Goal: Task Accomplishment & Management: Manage account settings

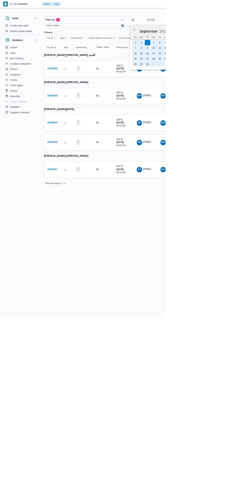
click at [230, 64] on div "3" at bounding box center [231, 64] width 8 height 8
type input "[DATE]"
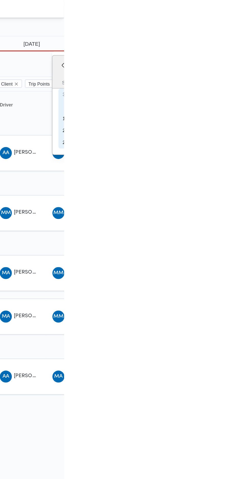
type input "[DATE]"
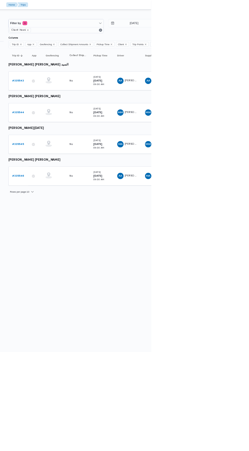
click at [81, 224] on b "# 335546" at bounding box center [78, 225] width 15 height 3
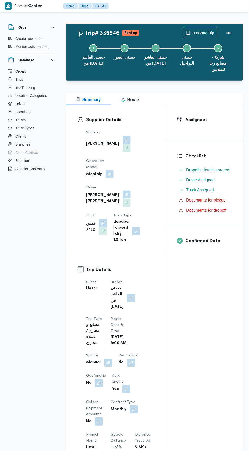
click at [122, 191] on button "button" at bounding box center [126, 195] width 8 height 8
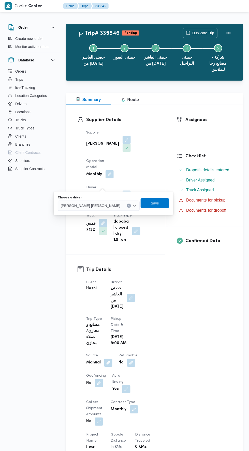
click at [122, 203] on input "Choose a driver" at bounding box center [122, 206] width 1 height 6
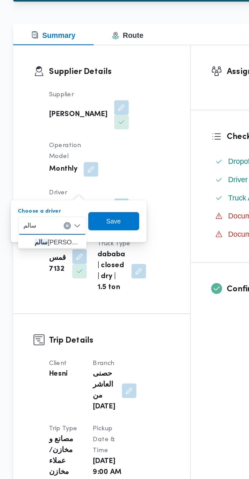
type input "سالم"
click at [75, 216] on icon "button" at bounding box center [74, 215] width 4 height 4
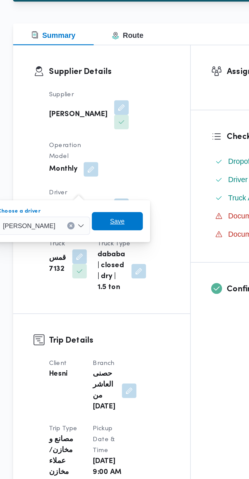
click at [128, 201] on span "Save" at bounding box center [124, 203] width 8 height 6
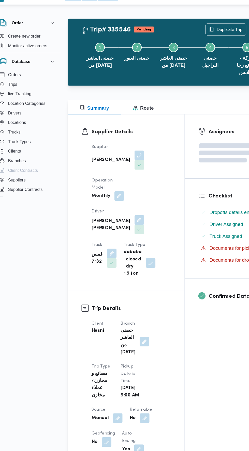
scroll to position [9, 0]
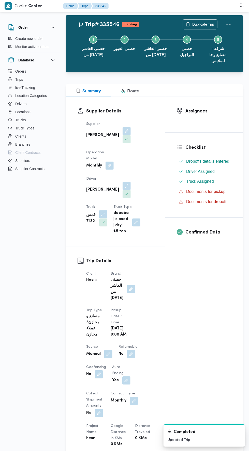
click at [106, 350] on button "button" at bounding box center [108, 354] width 8 height 8
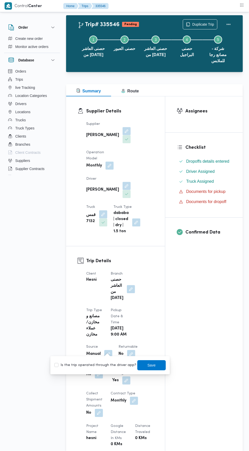
click at [106, 366] on label "Is the trip operated through the driver app?" at bounding box center [95, 366] width 82 height 6
checkbox input "true"
click at [140, 368] on span "Save" at bounding box center [151, 366] width 28 height 10
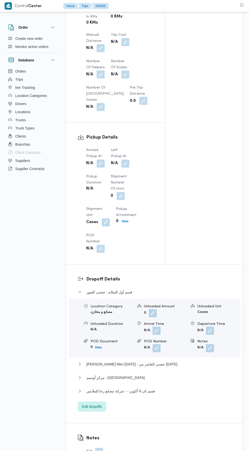
scroll to position [0, 0]
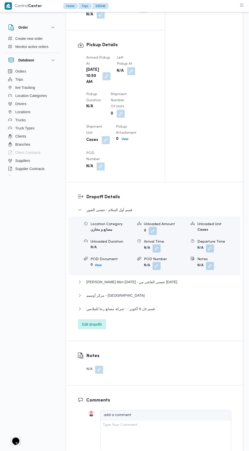
scroll to position [556, 0]
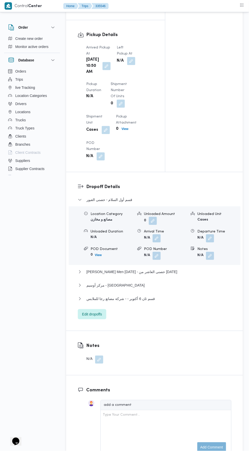
click at [105, 70] on button "button" at bounding box center [106, 66] width 8 height 8
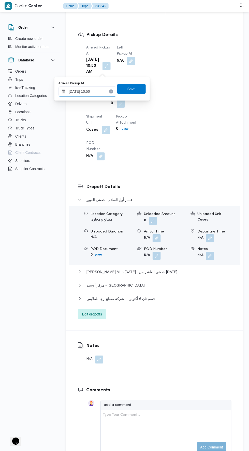
click at [101, 91] on input "03/09/2025 10:50" at bounding box center [87, 92] width 58 height 10
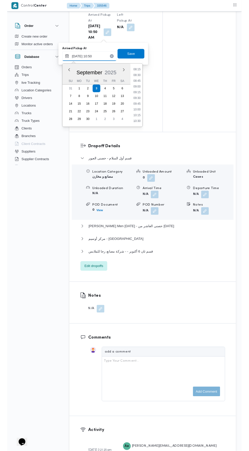
scroll to position [201, 0]
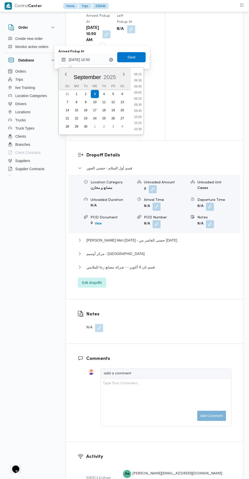
click at [140, 81] on li "08:30" at bounding box center [138, 80] width 12 height 5
type input "[DATE] 08:30"
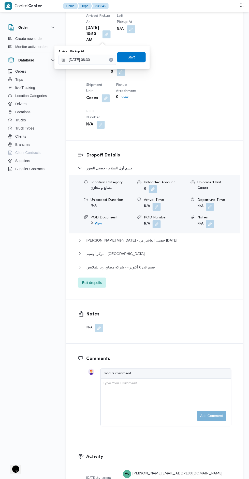
click at [137, 59] on span "Save" at bounding box center [131, 57] width 28 height 10
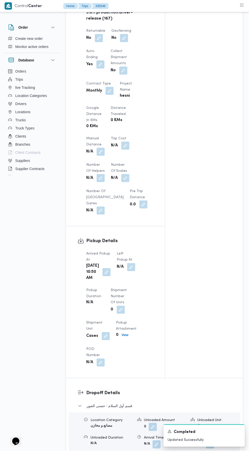
scroll to position [0, 0]
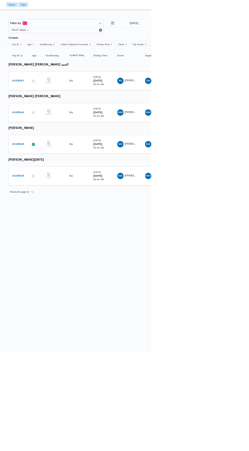
click at [77, 132] on td "Trip ID # 335544" at bounding box center [78, 144] width 25 height 24
click at [81, 143] on b "# 335544" at bounding box center [78, 143] width 15 height 3
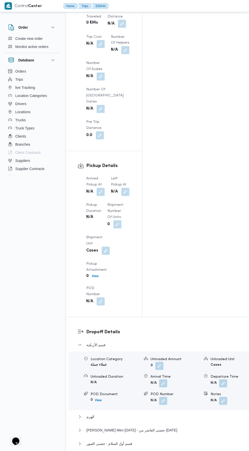
scroll to position [528, 0]
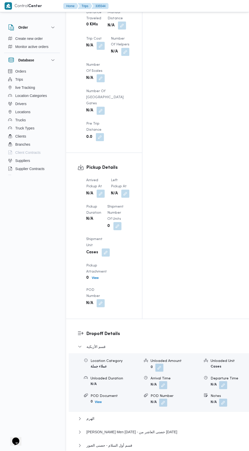
click at [104, 190] on button "button" at bounding box center [100, 194] width 8 height 8
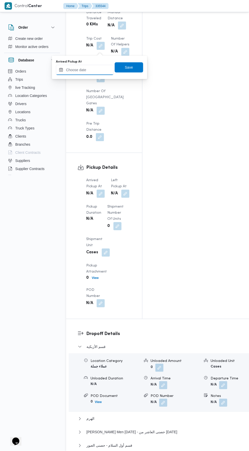
click at [95, 70] on input "Arrived Pickup At" at bounding box center [85, 70] width 58 height 10
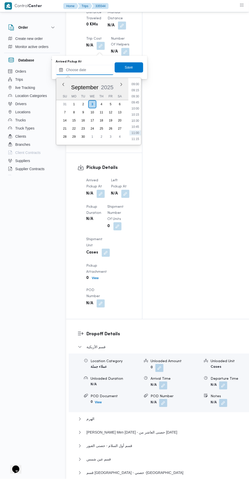
scroll to position [218, 0]
click at [135, 92] on li "09:15" at bounding box center [135, 92] width 12 height 5
type input "03/09/2025 09:15"
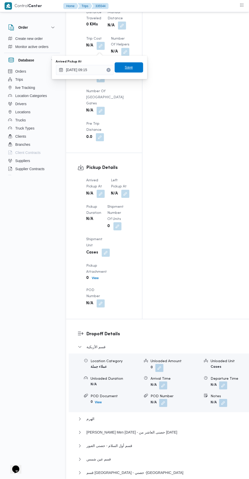
click at [132, 71] on span "Save" at bounding box center [129, 67] width 28 height 10
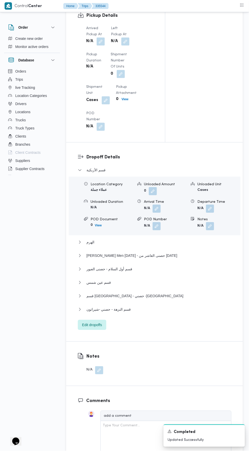
click at [127, 46] on button "button" at bounding box center [125, 42] width 8 height 8
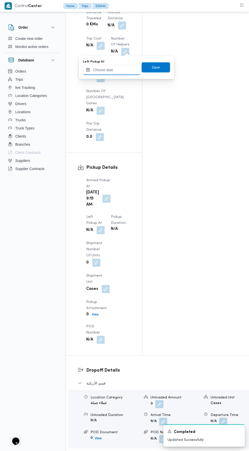
click at [125, 70] on input "Left Pickup At" at bounding box center [112, 70] width 58 height 10
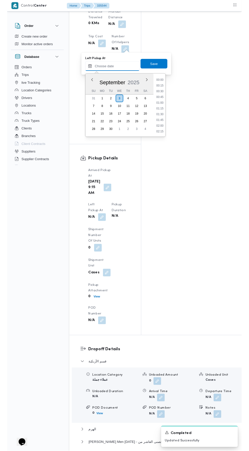
scroll to position [237, 0]
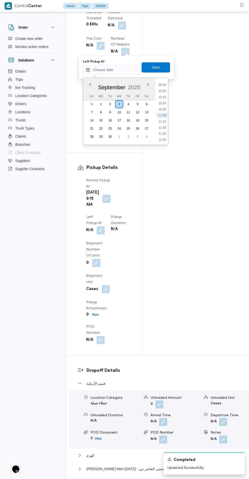
click at [163, 89] on li "10:00" at bounding box center [162, 91] width 12 height 5
type input "[DATE] 10:00"
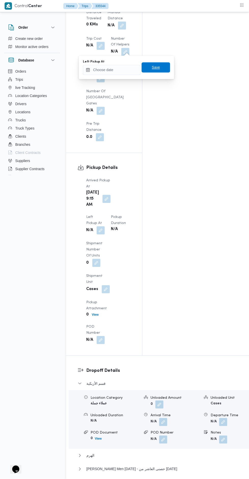
click at [156, 67] on span "Save" at bounding box center [156, 68] width 8 height 6
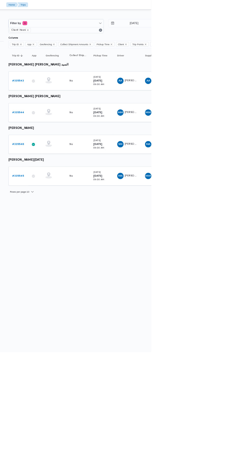
click at [81, 224] on b "# 335545" at bounding box center [78, 225] width 15 height 3
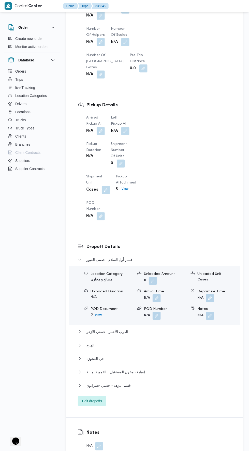
scroll to position [453, 0]
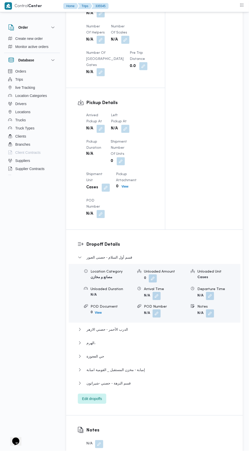
click at [102, 133] on button "button" at bounding box center [100, 129] width 8 height 8
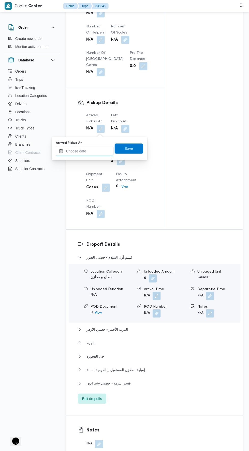
click at [98, 149] on input "Arrived Pickup At" at bounding box center [85, 151] width 58 height 10
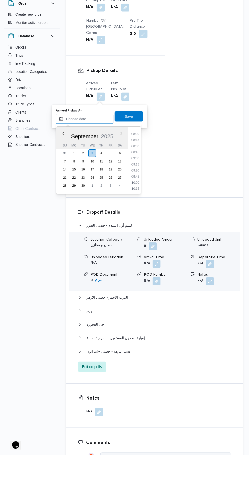
scroll to position [174, 0]
click at [136, 203] on li "09:00" at bounding box center [135, 203] width 12 height 5
type input "[DATE] 09:00"
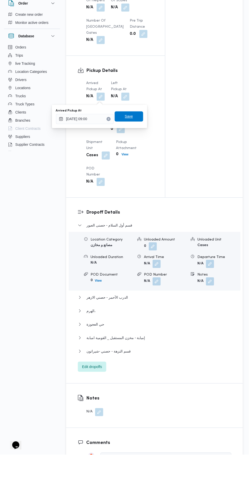
click at [136, 136] on span "Save" at bounding box center [129, 141] width 28 height 10
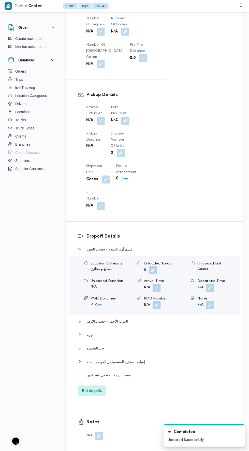
click at [126, 96] on h3 "Pickup Details" at bounding box center [119, 94] width 67 height 7
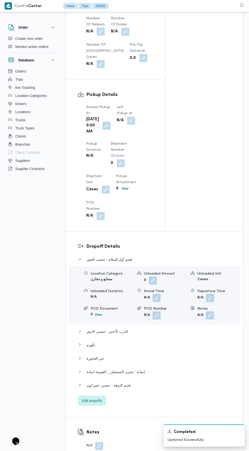
click at [127, 122] on button "button" at bounding box center [131, 121] width 8 height 8
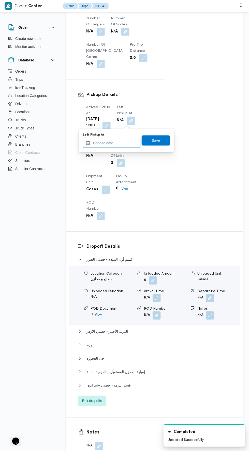
click at [121, 143] on input "Left Pickup At" at bounding box center [112, 143] width 58 height 10
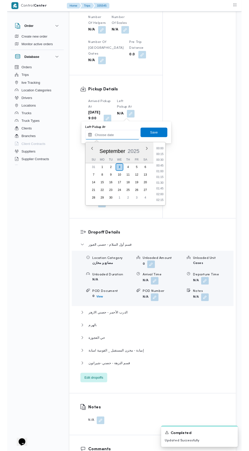
scroll to position [237, 0]
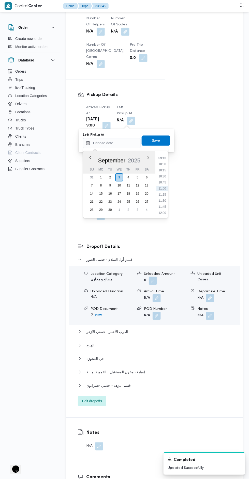
click at [165, 171] on li "10:15" at bounding box center [162, 170] width 12 height 5
type input "03/09/2025 10:15"
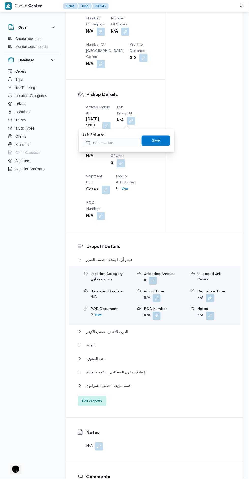
click at [155, 142] on span "Save" at bounding box center [156, 141] width 8 height 6
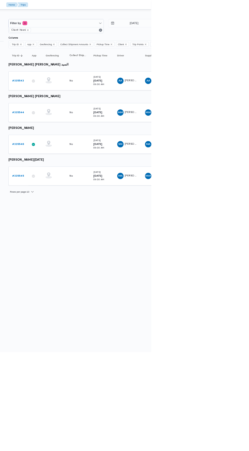
click at [80, 105] on link "# 335543" at bounding box center [78, 104] width 15 height 6
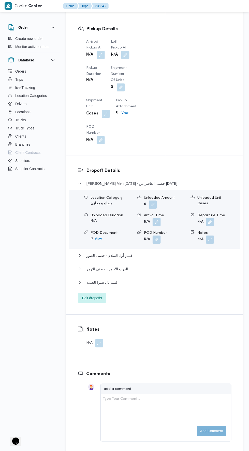
scroll to position [523, 0]
click at [100, 59] on button "button" at bounding box center [100, 55] width 8 height 8
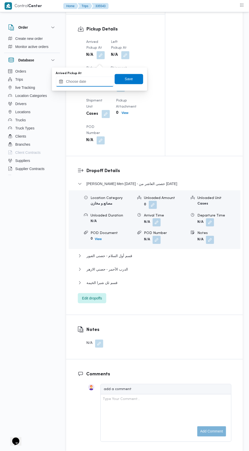
click at [100, 83] on input "Arrived Pickup At" at bounding box center [85, 82] width 58 height 10
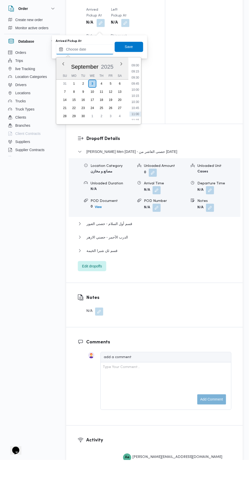
scroll to position [212, 0]
click at [135, 88] on li "09:00" at bounding box center [135, 90] width 12 height 5
type input "[DATE] 09:00"
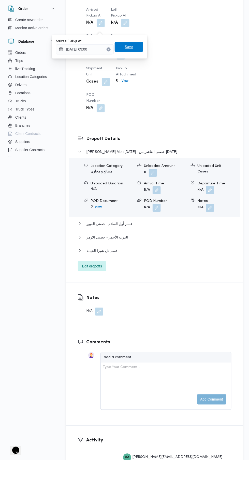
click at [138, 70] on span "Save" at bounding box center [129, 66] width 28 height 10
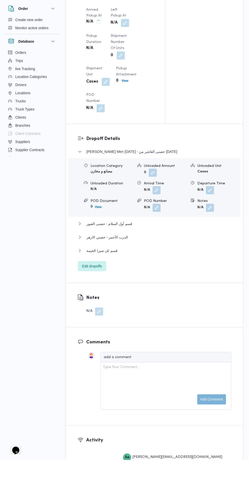
scroll to position [536, 0]
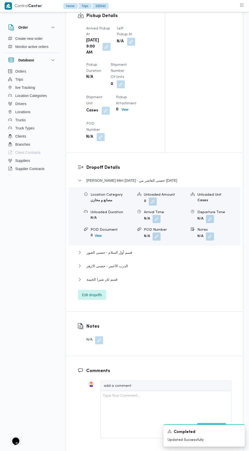
click at [129, 46] on button "button" at bounding box center [131, 42] width 8 height 8
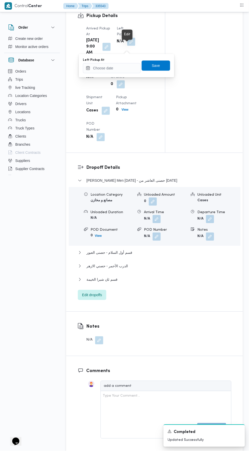
click at [128, 60] on div "Left Pickup At" at bounding box center [112, 60] width 58 height 4
click at [129, 68] on input "Left Pickup At" at bounding box center [112, 68] width 58 height 10
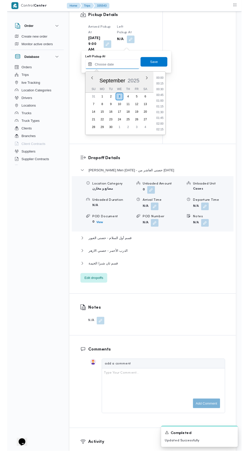
scroll to position [237, 0]
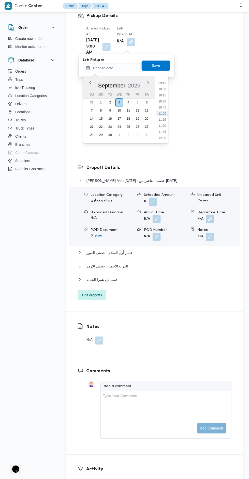
click at [162, 101] on li "10:30" at bounding box center [162, 101] width 12 height 5
type input "03/09/2025 10:30"
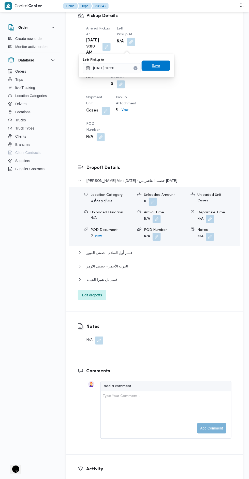
click at [159, 67] on span "Save" at bounding box center [156, 66] width 8 height 6
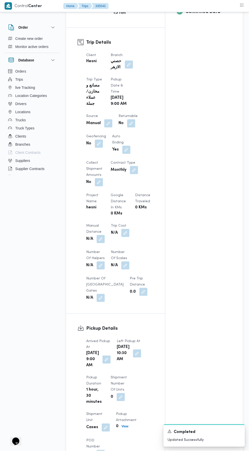
scroll to position [0, 0]
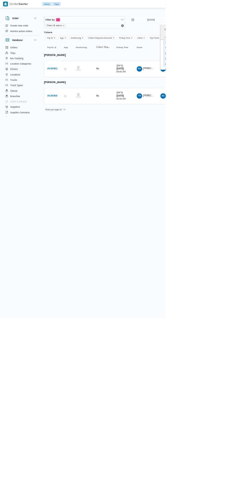
type input "[DATE]"
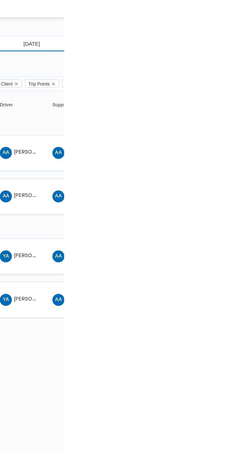
click at [239, 28] on input "2/9/2025" at bounding box center [223, 30] width 58 height 10
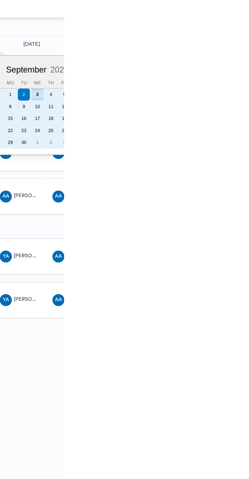
click at [231, 64] on div "3" at bounding box center [231, 64] width 8 height 8
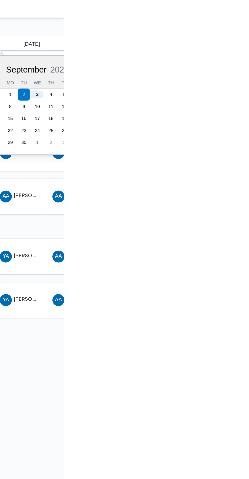
type input "[DATE]"
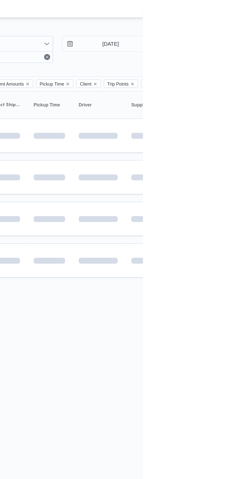
click at [222, 137] on td at bounding box center [219, 148] width 36 height 23
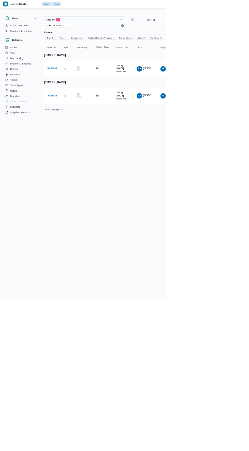
click at [80, 142] on b "# 335549" at bounding box center [78, 143] width 15 height 3
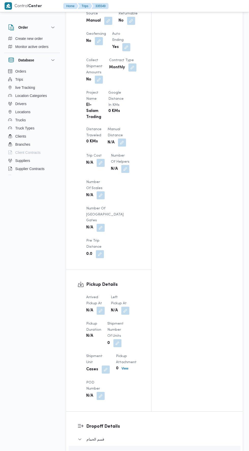
scroll to position [360, 0]
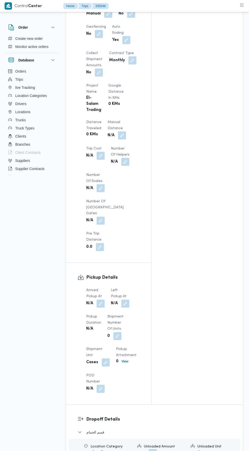
click at [104, 300] on button "button" at bounding box center [100, 304] width 8 height 8
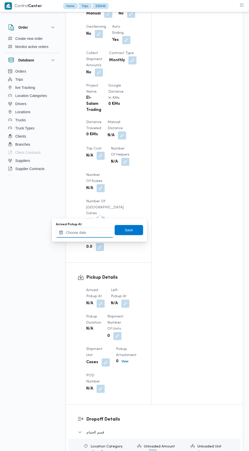
click at [100, 232] on input "Arrived Pickup At" at bounding box center [85, 233] width 58 height 10
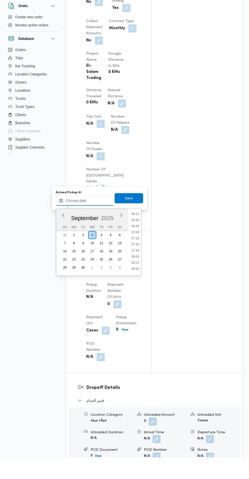
scroll to position [153, 0]
click at [134, 255] on li "07:00" at bounding box center [135, 254] width 12 height 5
type input "[DATE] 07:00"
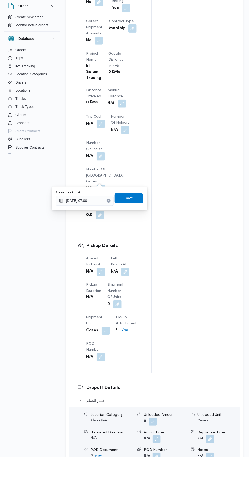
click at [129, 223] on span "Save" at bounding box center [129, 220] width 28 height 10
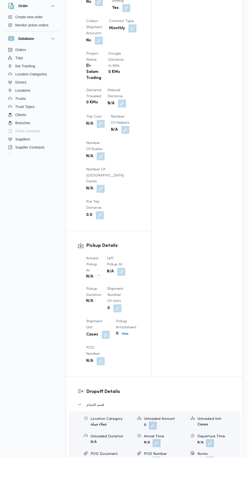
scroll to position [370, 0]
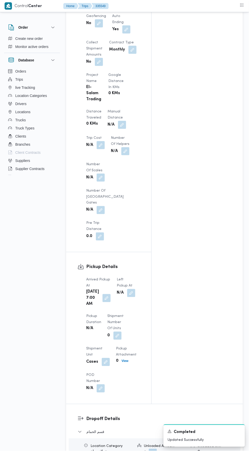
click at [127, 289] on button "button" at bounding box center [131, 293] width 8 height 8
click at [119, 223] on input "Left Pickup At" at bounding box center [112, 222] width 58 height 10
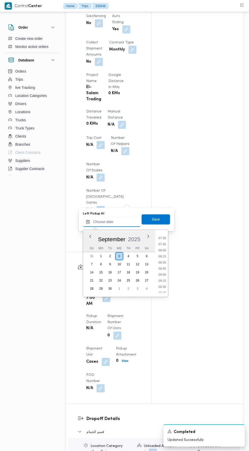
scroll to position [181, 0]
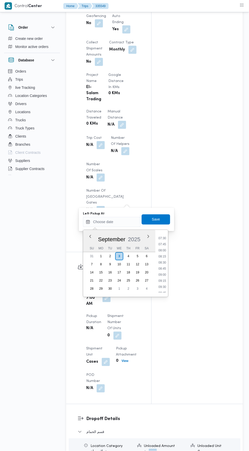
click at [163, 262] on li "08:30" at bounding box center [162, 262] width 12 height 5
type input "[DATE] 08:30"
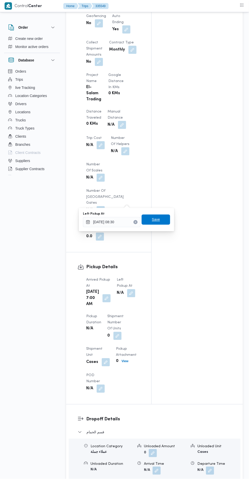
click at [163, 219] on span "Save" at bounding box center [155, 220] width 28 height 10
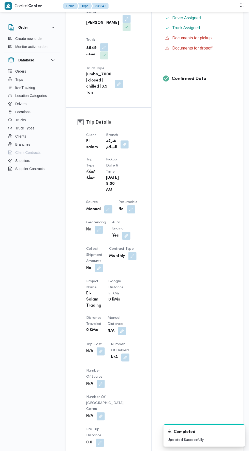
scroll to position [0, 0]
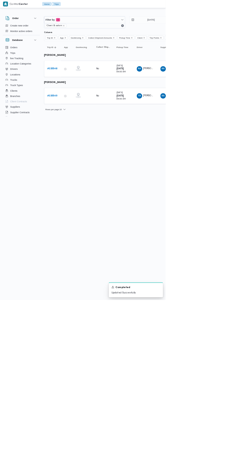
click at [85, 103] on b "# 335548" at bounding box center [78, 103] width 15 height 3
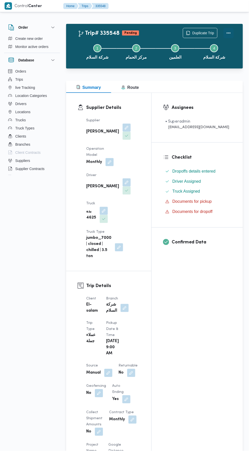
click at [231, 32] on button "Actions" at bounding box center [228, 33] width 10 height 10
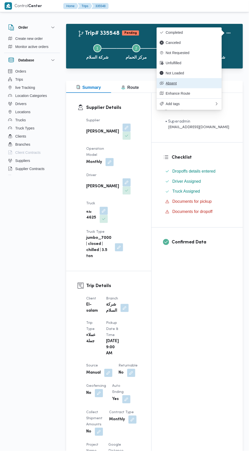
click at [205, 85] on span "Absent" at bounding box center [192, 83] width 53 height 4
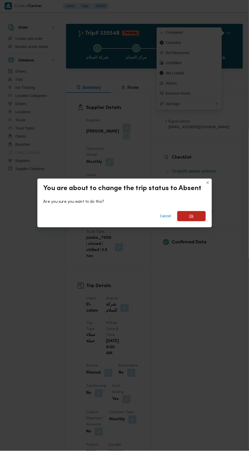
click at [197, 214] on span "Ok" at bounding box center [191, 216] width 28 height 10
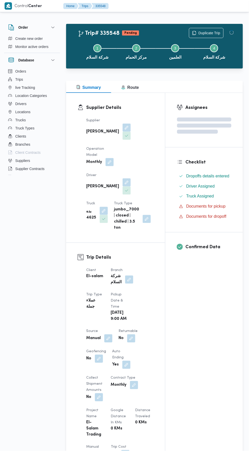
click at [212, 325] on div "Assignees Checklist Dropoffs details entered Driver Assigned Truck Assigned Doc…" at bounding box center [203, 385] width 77 height 584
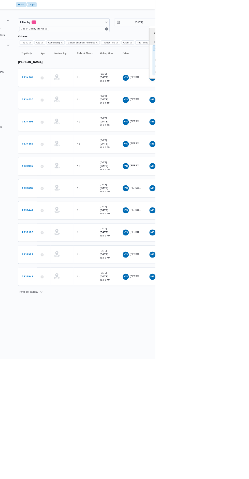
type input "[DATE]"
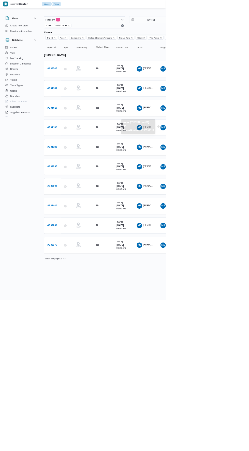
click at [84, 103] on b "# 335547" at bounding box center [78, 103] width 15 height 3
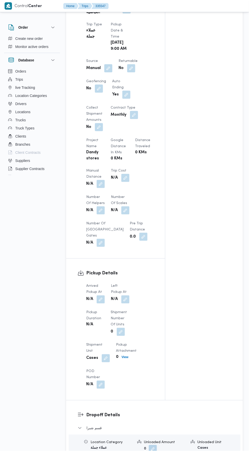
scroll to position [311, 0]
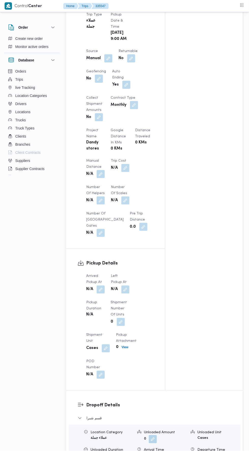
click at [101, 286] on button "button" at bounding box center [100, 290] width 8 height 8
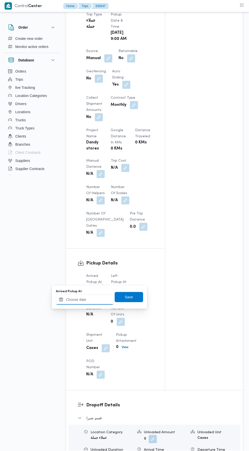
click at [99, 300] on input "Arrived Pickup At" at bounding box center [85, 300] width 58 height 10
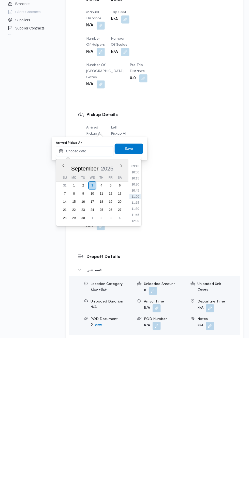
scroll to position [319, 0]
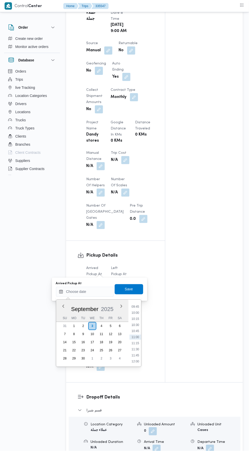
click at [134, 324] on li "10:30" at bounding box center [135, 325] width 12 height 5
type input "[DATE] 10:30"
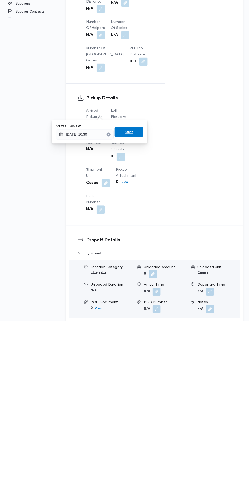
click at [128, 291] on span "Save" at bounding box center [129, 289] width 8 height 6
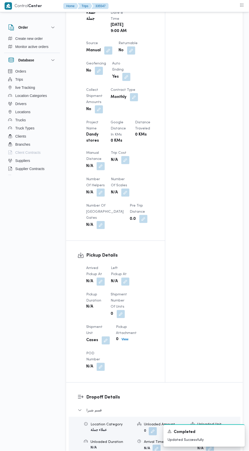
click at [129, 266] on dt "Left Pickup At" at bounding box center [120, 272] width 19 height 12
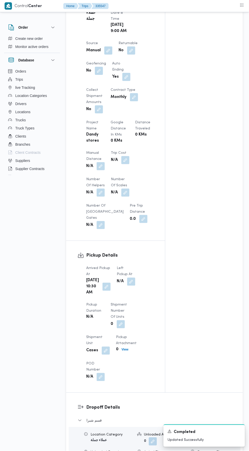
click at [131, 278] on button "button" at bounding box center [131, 282] width 8 height 8
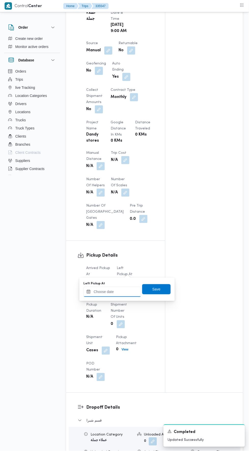
click at [124, 291] on input "Left Pickup At" at bounding box center [112, 292] width 58 height 10
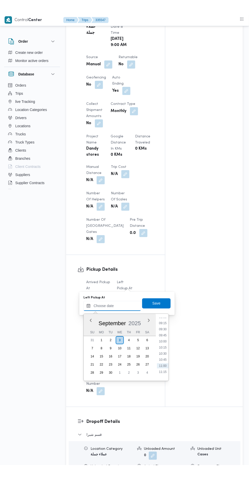
scroll to position [223, 0]
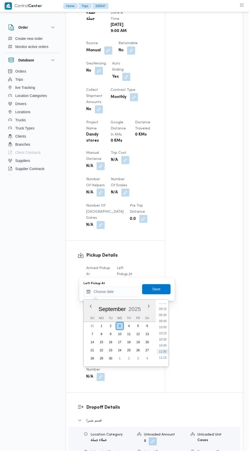
click at [164, 351] on li "11:00" at bounding box center [163, 351] width 12 height 5
type input "03/09/2025 11:00"
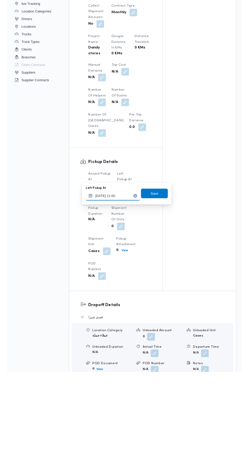
scroll to position [319, 0]
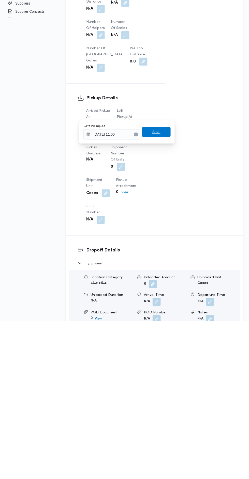
click at [163, 294] on span "Save" at bounding box center [156, 289] width 28 height 10
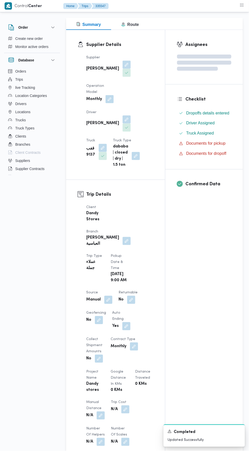
scroll to position [0, 0]
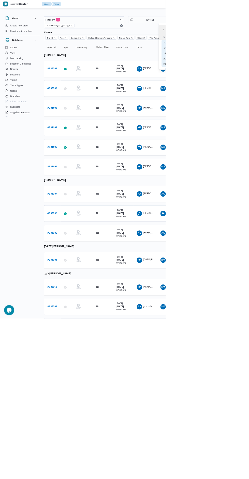
type input "[DATE]"
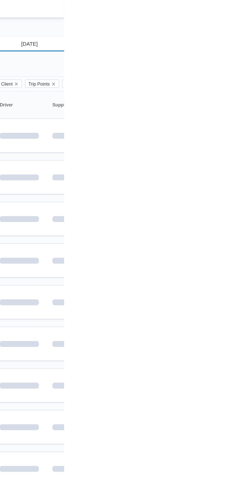
click at [228, 31] on input "[DATE]" at bounding box center [222, 30] width 58 height 10
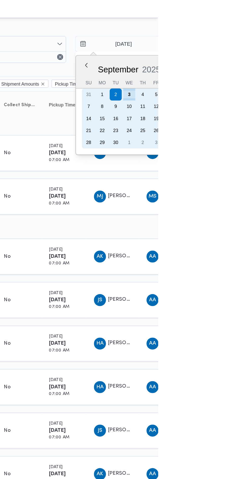
click at [228, 64] on div "3" at bounding box center [229, 64] width 8 height 8
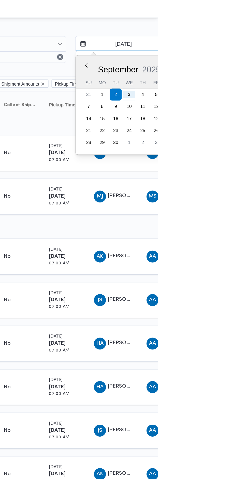
type input "[DATE]"
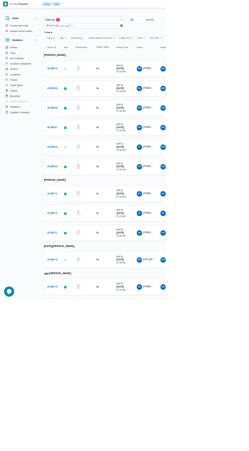
copy b "الشريف"
click at [142, 31] on span "Filter by 1" at bounding box center [126, 30] width 120 height 10
click at [110, 102] on button "Truck" at bounding box center [99, 105] width 65 height 10
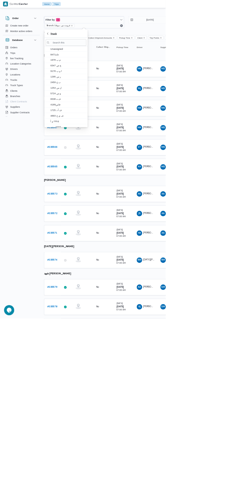
click at [90, 53] on span "Truck" at bounding box center [99, 50] width 59 height 6
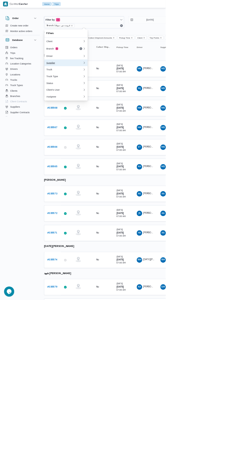
click at [120, 92] on button "Supplier" at bounding box center [99, 94] width 65 height 10
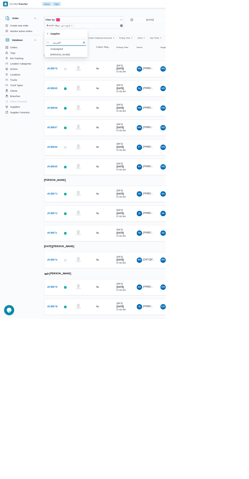
type input "الشريف"
click at [124, 81] on span "[PERSON_NAME]" at bounding box center [102, 82] width 53 height 6
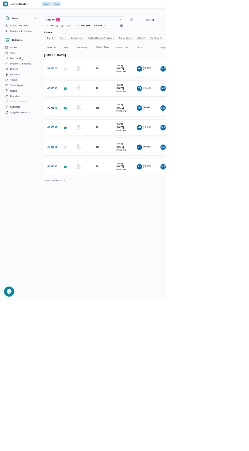
click at [165, 231] on td "Collect Shipment Amounts No" at bounding box center [155, 221] width 30 height 24
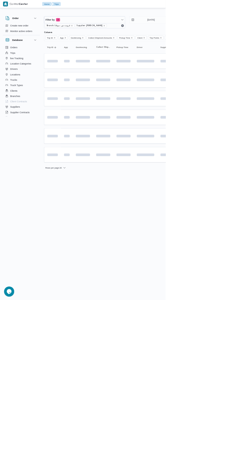
click at [248, 315] on html "Control Center Home Trips English عربي Dark mode Logout Order Create new order …" at bounding box center [124, 225] width 249 height 451
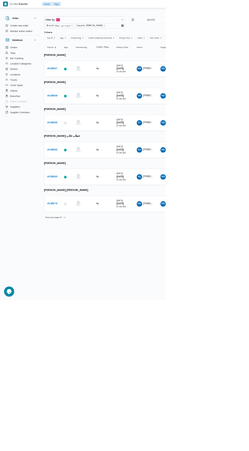
click at [210, 392] on html "Control Center Home Trips English عربي Dark mode Logout Order Create new order …" at bounding box center [124, 225] width 249 height 451
click at [81, 103] on b "# 335567" at bounding box center [78, 103] width 15 height 3
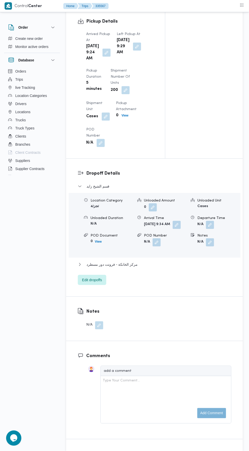
scroll to position [572, 0]
click at [106, 56] on button "button" at bounding box center [106, 52] width 8 height 8
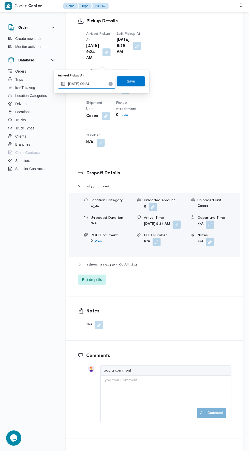
click at [102, 85] on input "[DATE] 09:24" at bounding box center [87, 84] width 58 height 10
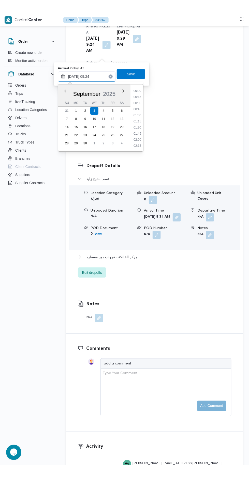
scroll to position [604, 0]
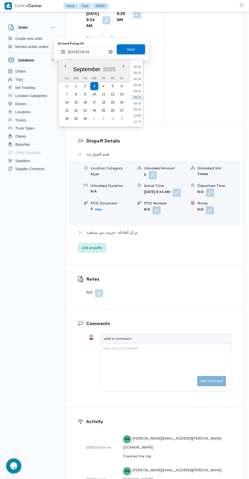
click at [138, 72] on li "08:15" at bounding box center [137, 72] width 12 height 5
type input "[DATE] 08:15"
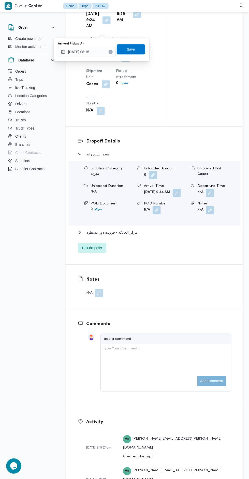
click at [140, 54] on span "Save" at bounding box center [131, 49] width 28 height 10
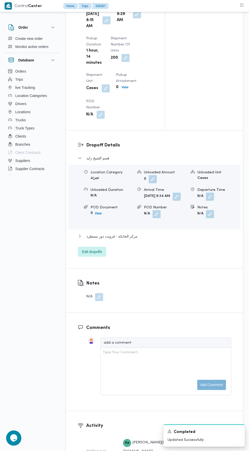
click at [133, 18] on button "button" at bounding box center [137, 14] width 8 height 8
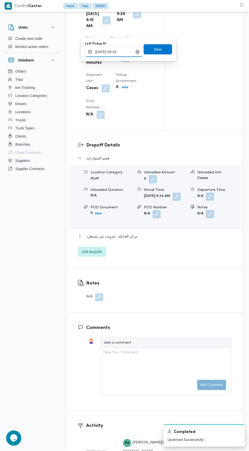
click at [125, 51] on input "[DATE] 09:29" at bounding box center [114, 52] width 58 height 10
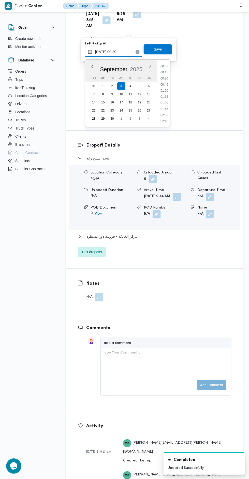
scroll to position [195, 0]
click at [165, 84] on li "08:45" at bounding box center [164, 85] width 12 height 5
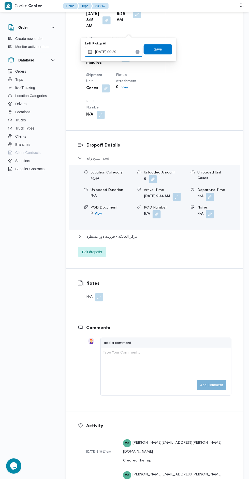
click at [130, 51] on input "[DATE] 09:29" at bounding box center [114, 52] width 58 height 10
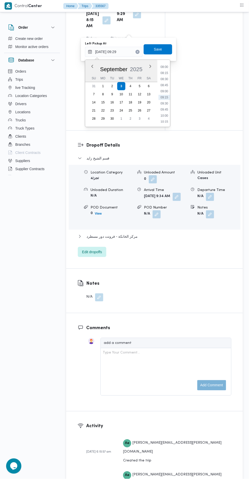
click at [167, 91] on li "09:00" at bounding box center [164, 91] width 12 height 5
type input "[DATE] 09:00"
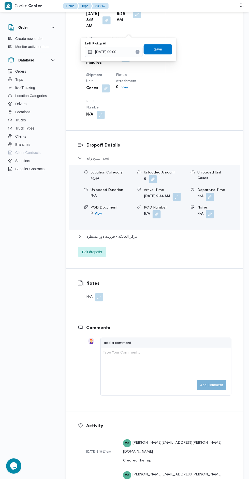
click at [168, 47] on span "Save" at bounding box center [157, 49] width 28 height 10
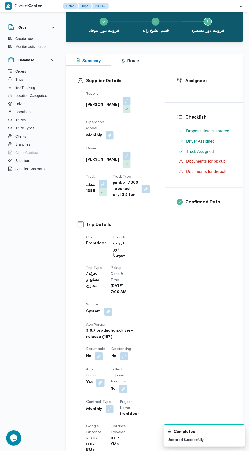
scroll to position [0, 0]
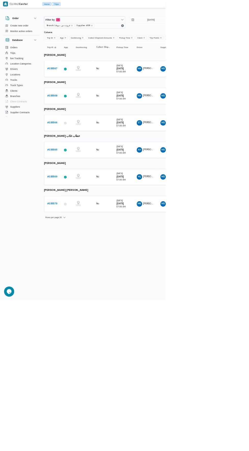
click at [81, 143] on b "# 335568" at bounding box center [78, 143] width 15 height 3
click at [78, 183] on b "# 335566" at bounding box center [78, 184] width 15 height 3
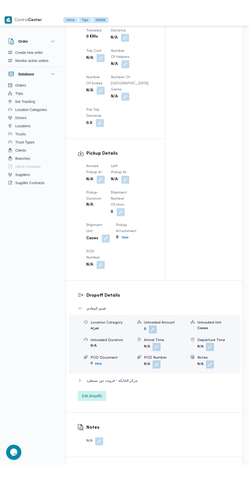
scroll to position [456, 0]
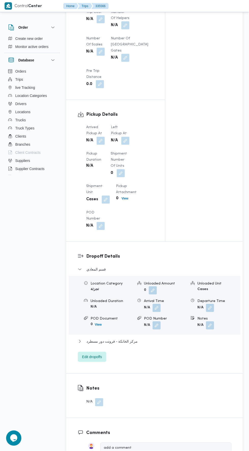
click at [102, 145] on button "button" at bounding box center [100, 141] width 8 height 8
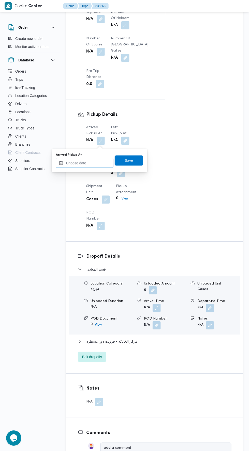
click at [105, 164] on input "Arrived Pickup At" at bounding box center [85, 163] width 58 height 10
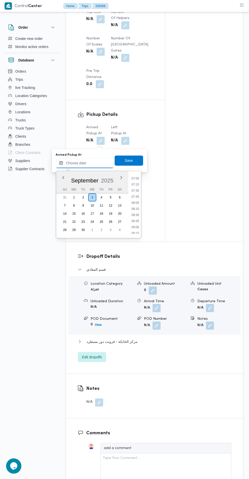
scroll to position [168, 0]
click at [138, 181] on li "07:00" at bounding box center [135, 180] width 12 height 5
type input "[DATE] 07:00"
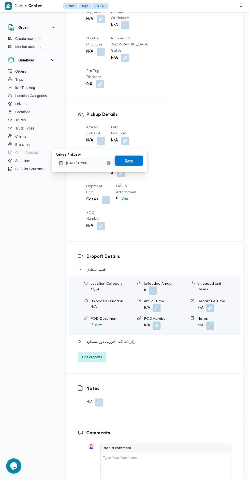
click at [141, 158] on span "Save" at bounding box center [129, 161] width 28 height 10
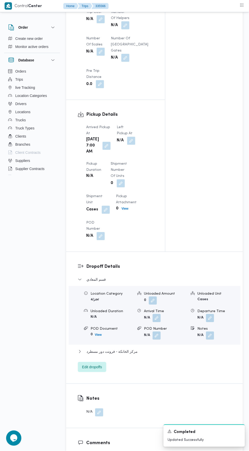
click at [127, 144] on button "button" at bounding box center [131, 141] width 8 height 8
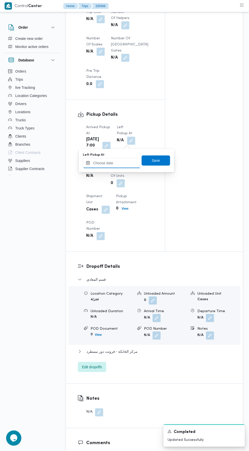
click at [130, 163] on input "Left Pickup At" at bounding box center [112, 163] width 58 height 10
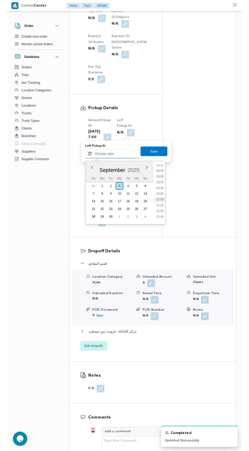
scroll to position [234, 0]
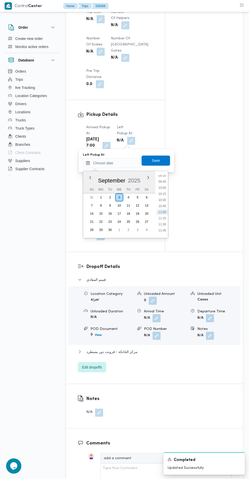
click at [167, 181] on li "09:45" at bounding box center [162, 181] width 12 height 5
type input "[DATE] 09:45"
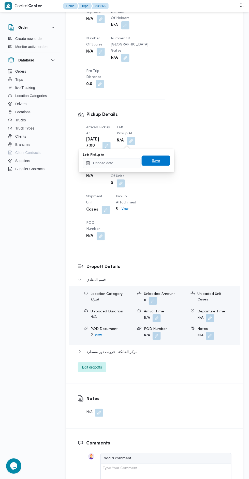
click at [163, 164] on span "Save" at bounding box center [155, 161] width 28 height 10
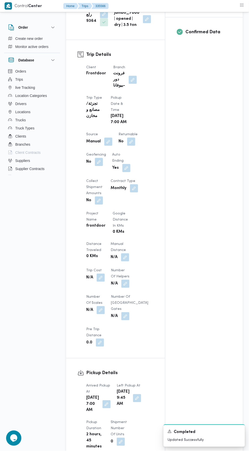
scroll to position [0, 0]
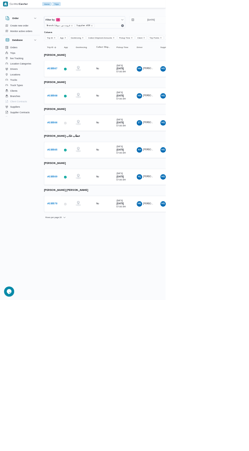
click at [81, 226] on link "# 335565" at bounding box center [78, 225] width 15 height 6
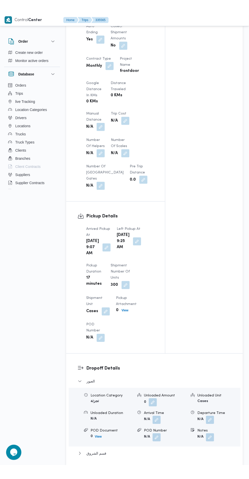
scroll to position [503, 0]
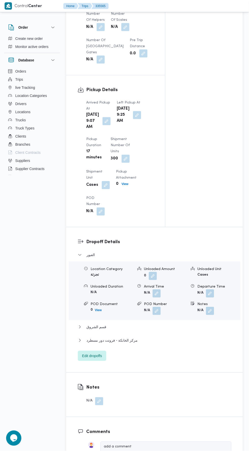
click at [107, 125] on button "button" at bounding box center [106, 121] width 8 height 8
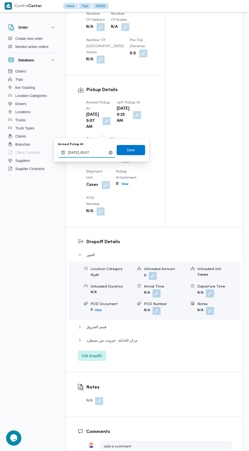
click at [102, 154] on input "[DATE] 09:07" at bounding box center [87, 153] width 58 height 10
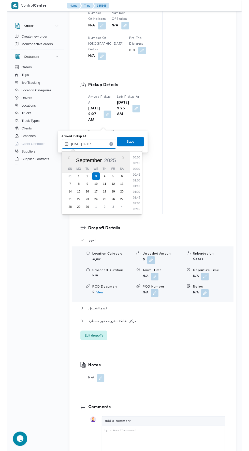
scroll to position [188, 0]
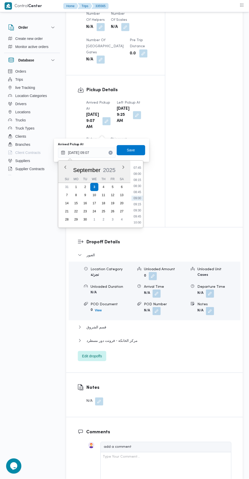
click at [139, 185] on li "08:30" at bounding box center [137, 186] width 12 height 5
type input "[DATE] 08:30"
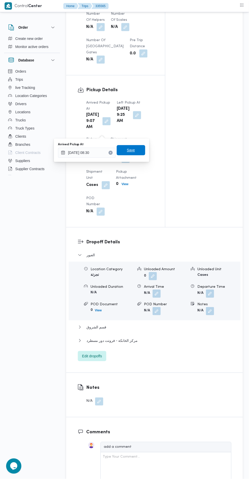
click at [141, 154] on span "Save" at bounding box center [131, 150] width 28 height 10
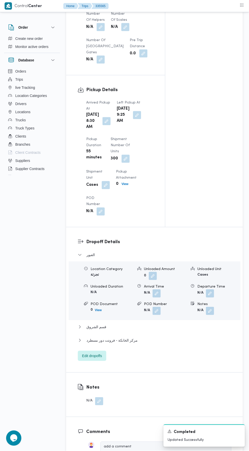
click at [133, 119] on button "button" at bounding box center [137, 115] width 8 height 8
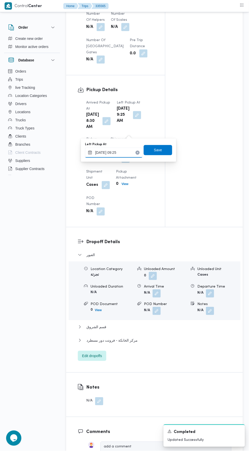
click at [130, 153] on input "[DATE] 09:25" at bounding box center [114, 153] width 58 height 10
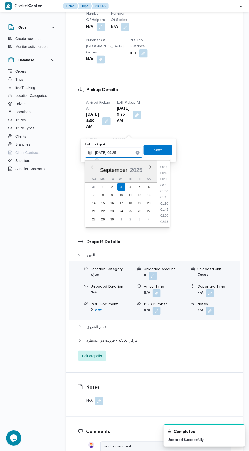
scroll to position [195, 0]
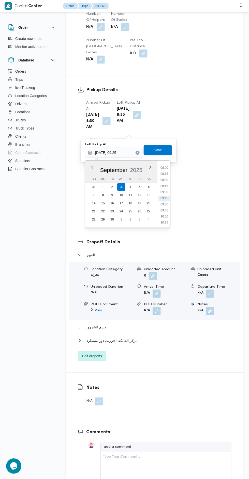
click at [166, 209] on li "09:45" at bounding box center [164, 210] width 12 height 5
type input "[DATE] 09:45"
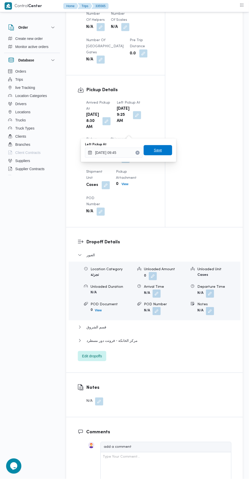
click at [164, 154] on span "Save" at bounding box center [157, 150] width 28 height 10
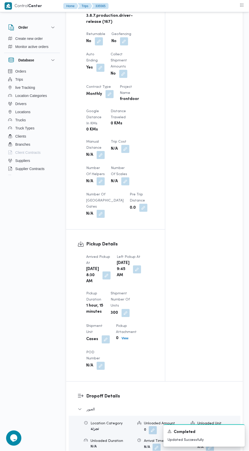
scroll to position [0, 0]
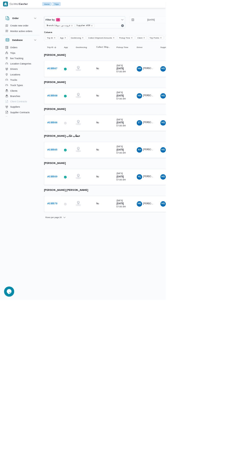
click at [80, 264] on b "# 335569" at bounding box center [78, 265] width 15 height 3
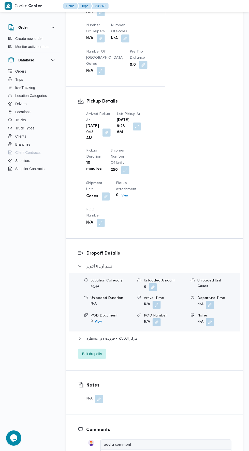
scroll to position [492, 0]
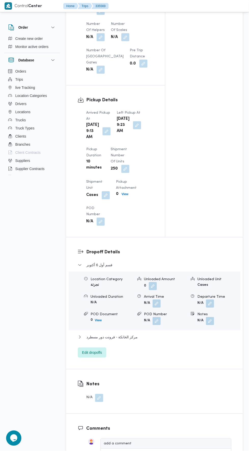
click at [102, 136] on button "button" at bounding box center [106, 131] width 8 height 8
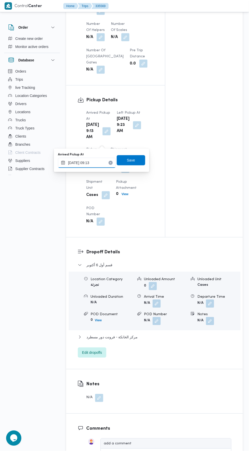
click at [97, 162] on input "[DATE] 09:13" at bounding box center [87, 163] width 58 height 10
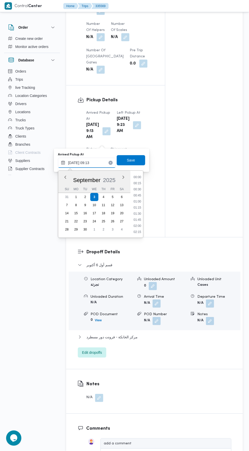
scroll to position [188, 0]
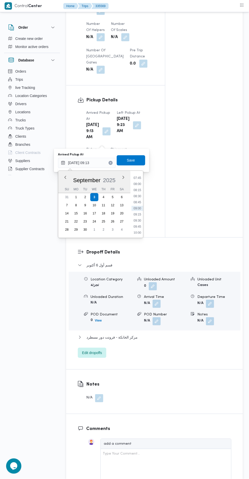
click at [137, 196] on li "08:30" at bounding box center [137, 196] width 12 height 5
type input "[DATE] 08:30"
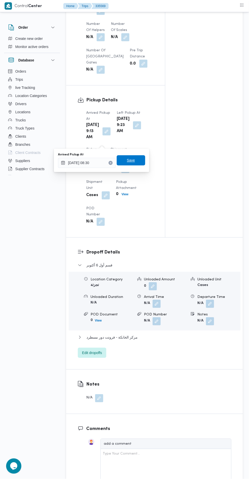
click at [137, 162] on span "Save" at bounding box center [131, 160] width 28 height 10
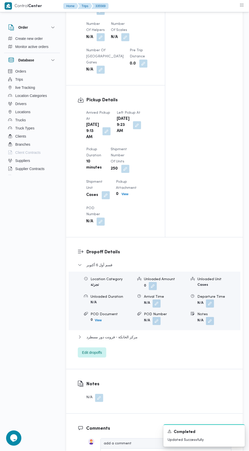
click at [133, 130] on button "button" at bounding box center [137, 125] width 8 height 8
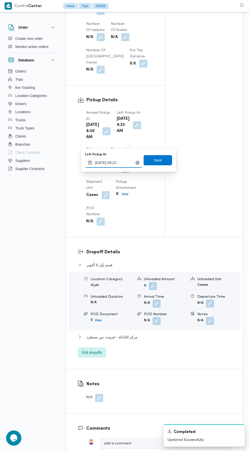
click at [131, 163] on input "[DATE] 09:23" at bounding box center [114, 163] width 58 height 10
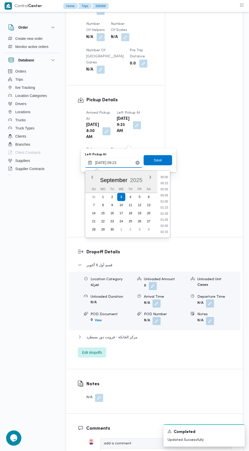
scroll to position [195, 0]
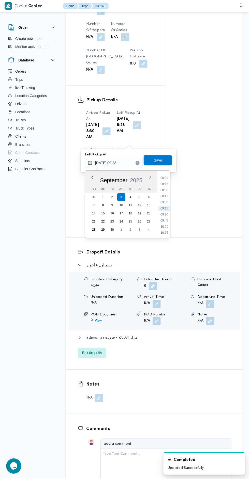
click at [165, 226] on li "10:00" at bounding box center [164, 226] width 12 height 5
type input "[DATE] 10:00"
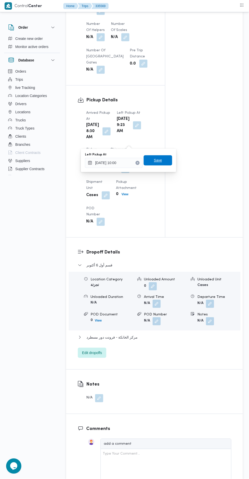
click at [168, 163] on span "Save" at bounding box center [157, 160] width 28 height 10
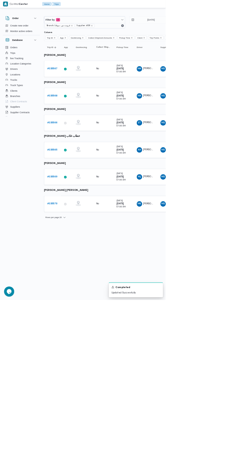
click at [81, 305] on b "# 335570" at bounding box center [78, 306] width 15 height 3
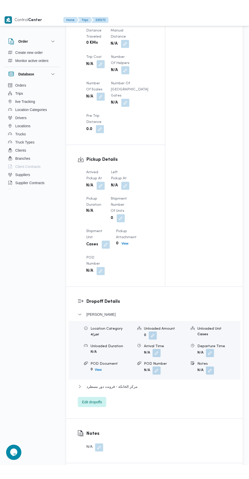
scroll to position [425, 0]
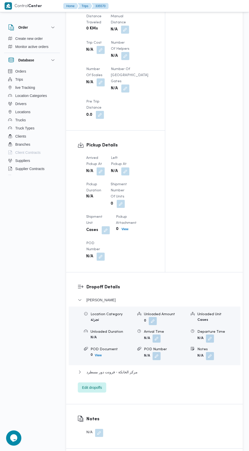
click at [102, 176] on button "button" at bounding box center [100, 172] width 8 height 8
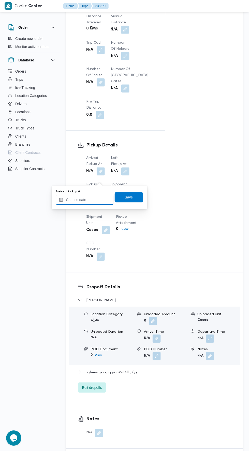
click at [102, 200] on input "Arrived Pickup At" at bounding box center [85, 200] width 58 height 10
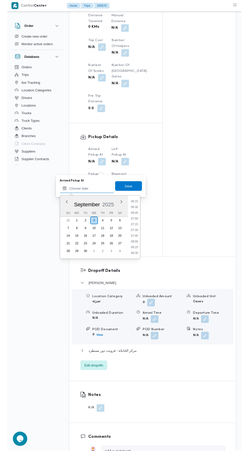
scroll to position [153, 0]
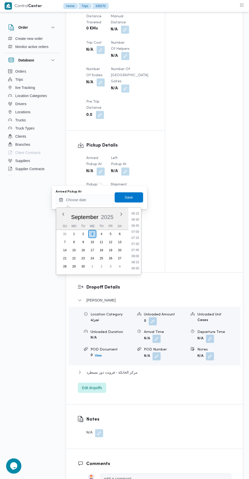
click at [135, 231] on li "07:00" at bounding box center [135, 231] width 12 height 5
type input "[DATE] 07:00"
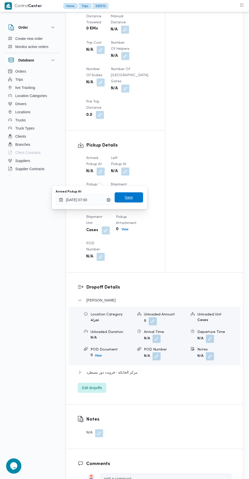
click at [134, 202] on span "Save" at bounding box center [129, 197] width 28 height 10
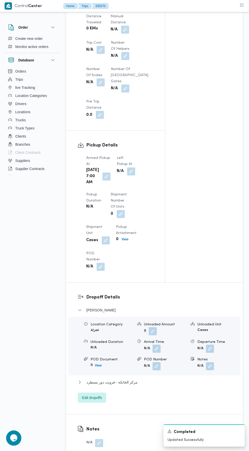
click at [127, 176] on button "button" at bounding box center [131, 172] width 8 height 8
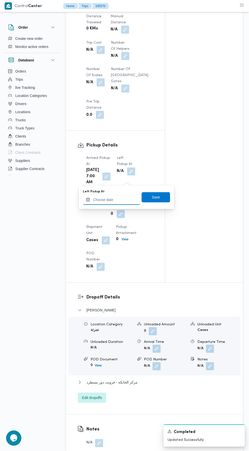
click at [128, 200] on input "Left Pickup At" at bounding box center [112, 200] width 58 height 10
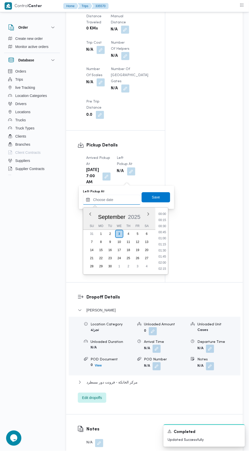
scroll to position [237, 0]
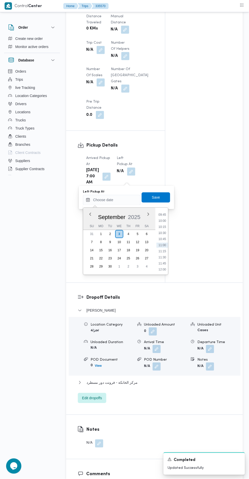
click at [162, 221] on li "10:00" at bounding box center [162, 220] width 12 height 5
type input "[DATE] 10:00"
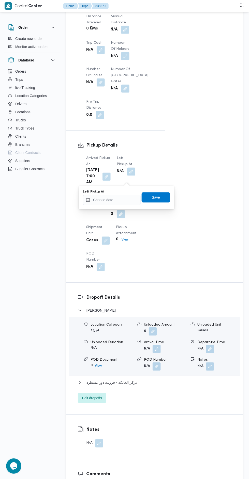
click at [165, 195] on span "Save" at bounding box center [155, 197] width 28 height 10
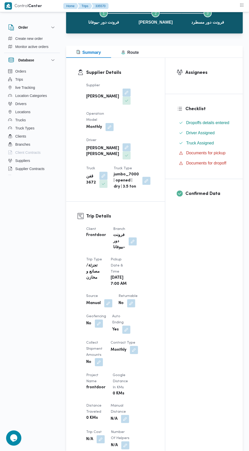
scroll to position [0, 0]
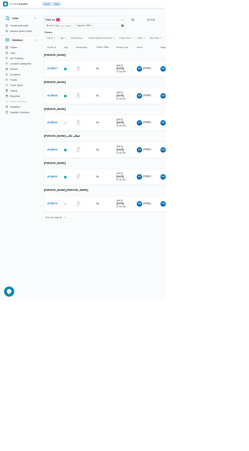
click at [137, 38] on icon "remove selected entity" at bounding box center [138, 39] width 2 height 2
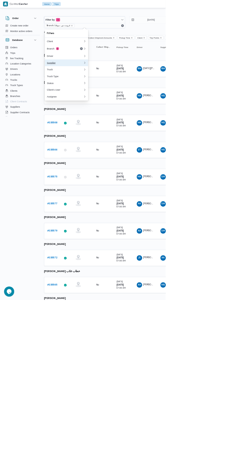
click at [120, 97] on button "Supplier 0" at bounding box center [99, 94] width 65 height 10
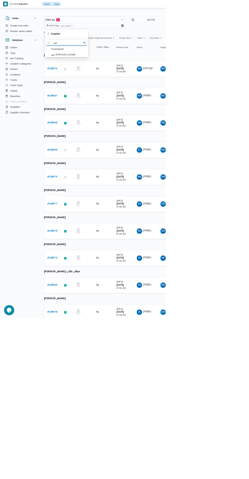
type input "شهد"
click at [123, 80] on span "شهد [PERSON_NAME]" at bounding box center [102, 82] width 53 height 6
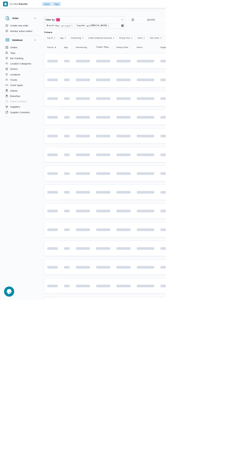
click at [166, 180] on td at bounding box center [155, 176] width 30 height 23
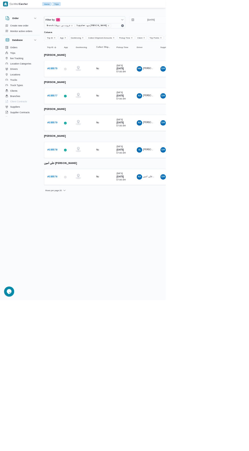
click at [215, 295] on html "Control Center Home Trips English عربي Dark mode Logout Order Create new order …" at bounding box center [124, 225] width 249 height 451
click at [82, 103] on b "# 335575" at bounding box center [78, 103] width 15 height 3
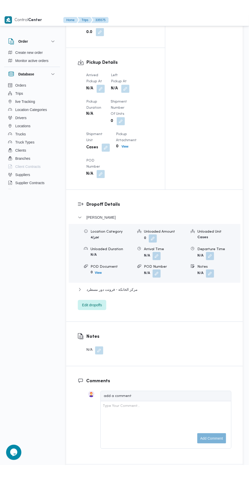
scroll to position [524, 0]
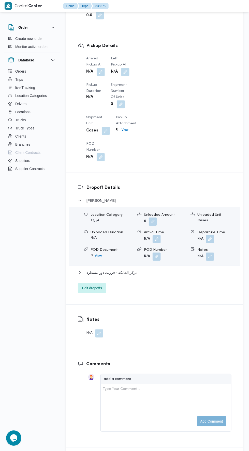
click at [100, 76] on button "button" at bounding box center [100, 72] width 8 height 8
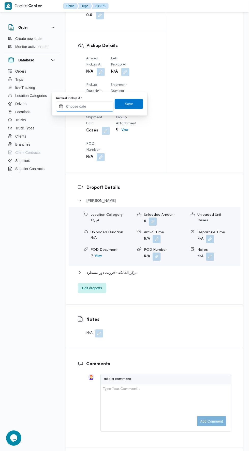
click at [94, 110] on input "Arrived Pickup At" at bounding box center [85, 107] width 58 height 10
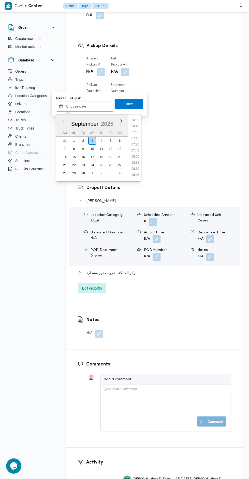
scroll to position [159, 0]
click at [136, 132] on li "07:00" at bounding box center [135, 132] width 12 height 5
type input "[DATE] 07:00"
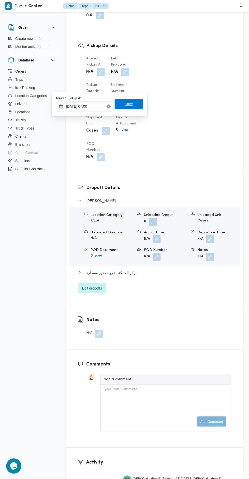
click at [133, 107] on span "Save" at bounding box center [129, 104] width 8 height 6
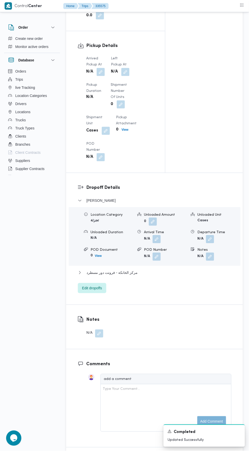
click at [128, 76] on button "button" at bounding box center [125, 72] width 8 height 8
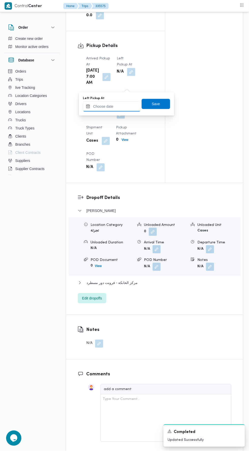
click at [133, 106] on input "Left Pickup At" at bounding box center [112, 107] width 58 height 10
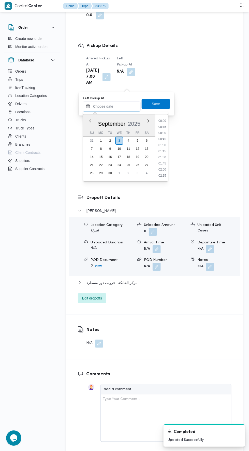
scroll to position [237, 0]
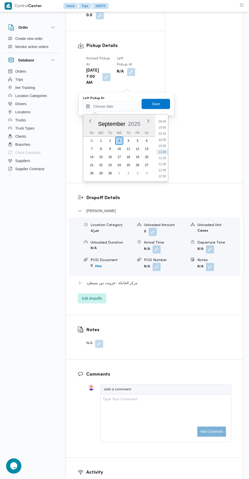
click at [163, 115] on div "Time 00:00 00:15 00:30 00:45 01:00 01:15 01:30 01:45 02:00 02:15 02:30 02:45 03…" at bounding box center [161, 148] width 13 height 67
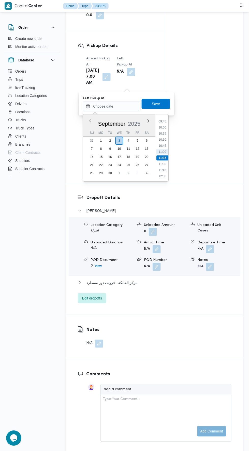
click at [162, 121] on li "09:45" at bounding box center [162, 121] width 12 height 5
type input "[DATE] 09:45"
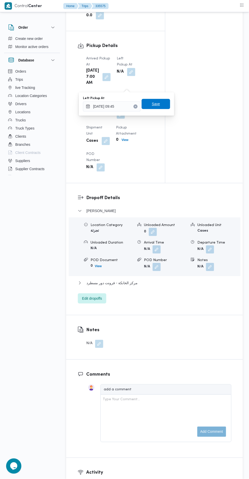
click at [163, 100] on span "Save" at bounding box center [155, 104] width 28 height 10
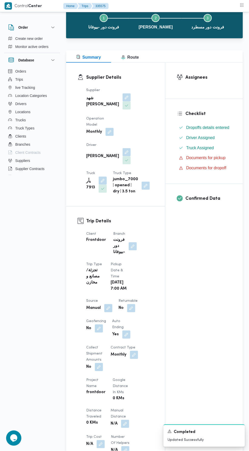
scroll to position [0, 0]
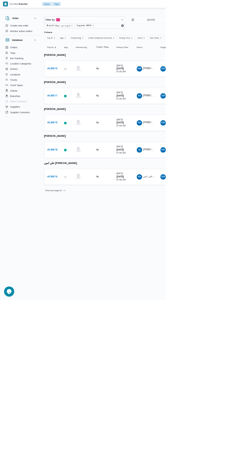
click at [81, 142] on b "# 335577" at bounding box center [78, 143] width 15 height 3
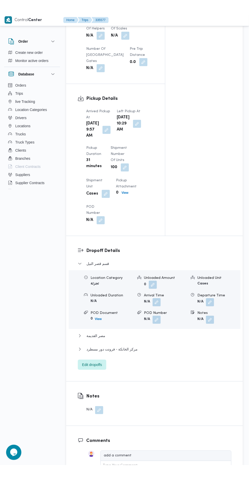
scroll to position [509, 0]
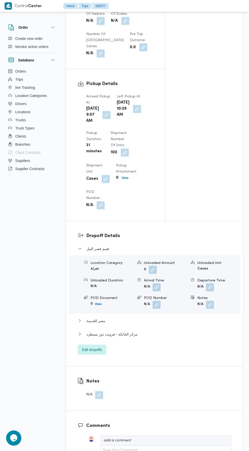
click at [104, 119] on button "button" at bounding box center [106, 115] width 8 height 8
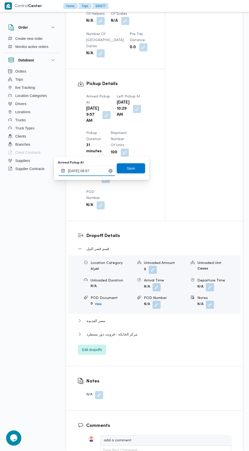
click at [102, 171] on input "[DATE] 09:57" at bounding box center [87, 171] width 58 height 10
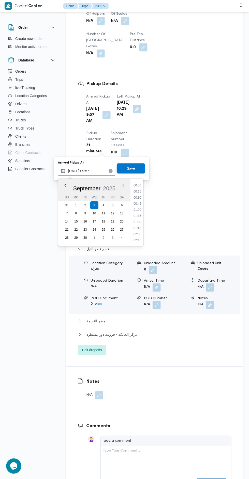
scroll to position [207, 0]
click at [140, 184] on li "08:30" at bounding box center [137, 186] width 12 height 5
type input "[DATE] 08:30"
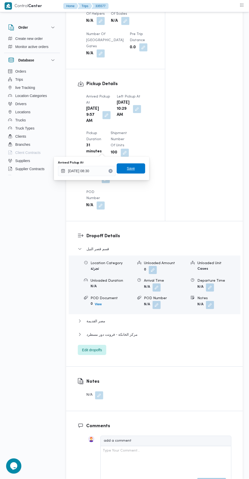
click at [135, 171] on span "Save" at bounding box center [131, 169] width 8 height 6
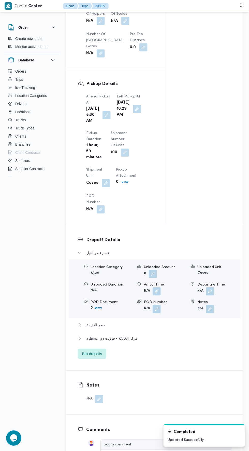
click at [133, 113] on button "button" at bounding box center [137, 109] width 8 height 8
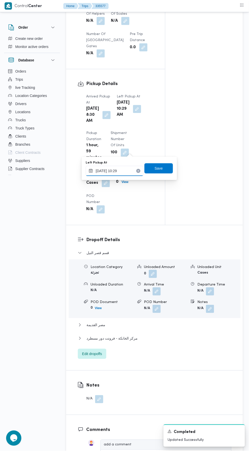
click at [126, 169] on input "[DATE] 10:29" at bounding box center [115, 171] width 58 height 10
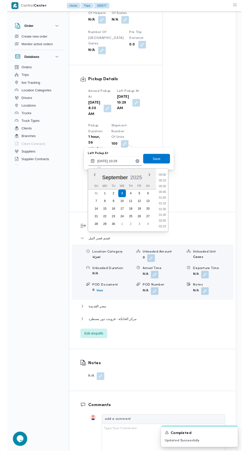
scroll to position [219, 0]
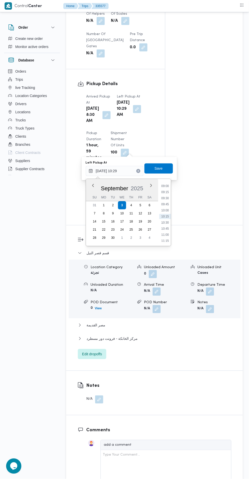
click at [165, 210] on li "10:00" at bounding box center [165, 210] width 12 height 5
type input "[DATE] 10:00"
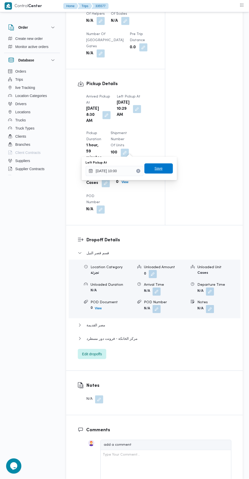
click at [168, 165] on span "Save" at bounding box center [158, 169] width 28 height 10
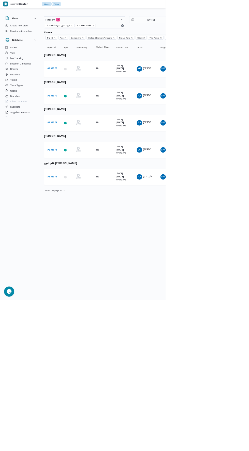
click at [72, 183] on b "# 335579" at bounding box center [78, 184] width 15 height 3
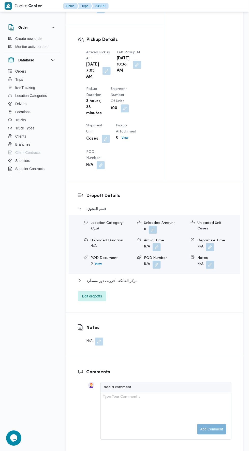
scroll to position [549, 0]
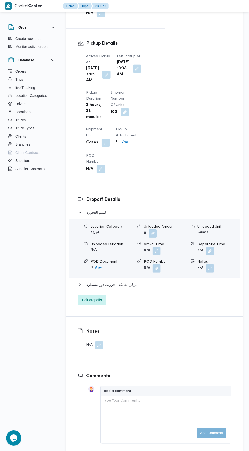
click at [133, 73] on button "button" at bounding box center [137, 69] width 8 height 8
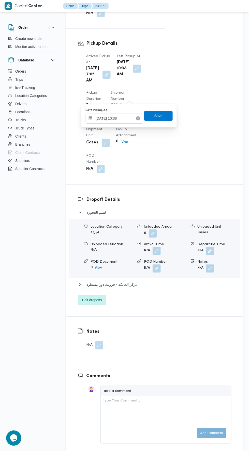
click at [129, 118] on input "[DATE] 10:38" at bounding box center [114, 119] width 58 height 10
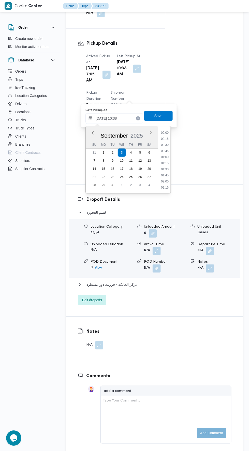
scroll to position [225, 0]
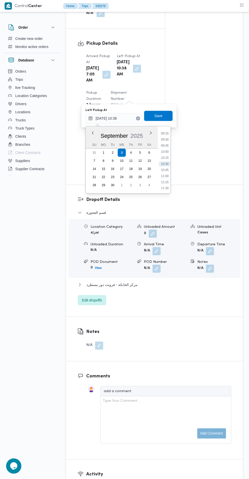
click at [169, 141] on li "09:30" at bounding box center [165, 139] width 12 height 5
type input "[DATE] 09:30"
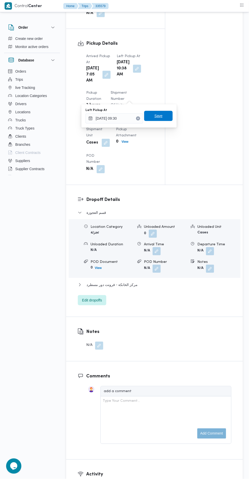
click at [164, 113] on span "Save" at bounding box center [158, 116] width 28 height 10
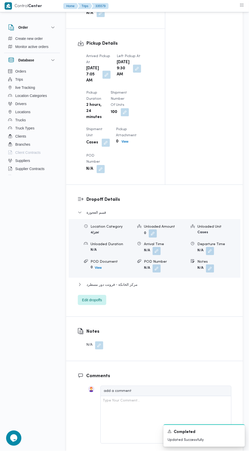
click at [102, 79] on button "button" at bounding box center [106, 75] width 8 height 8
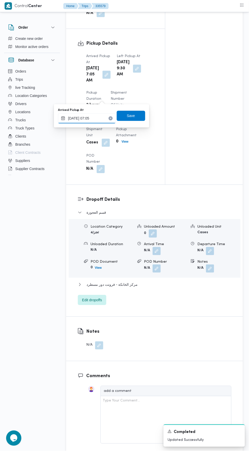
click at [105, 118] on input "[DATE] 07:05" at bounding box center [87, 119] width 58 height 10
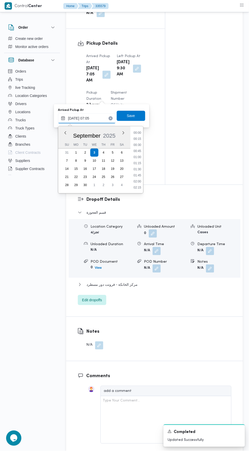
scroll to position [140, 0]
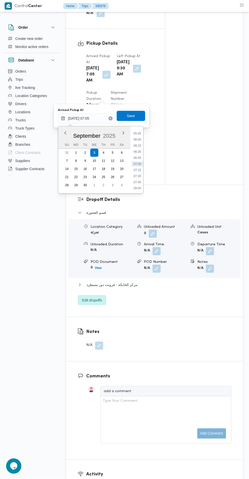
click at [138, 175] on li "07:30" at bounding box center [137, 176] width 12 height 5
type input "[DATE] 07:30"
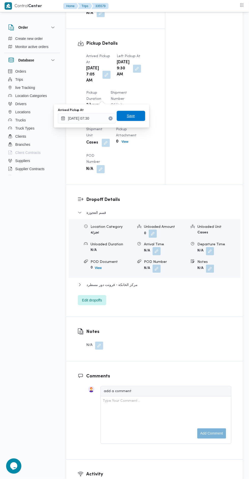
click at [142, 116] on span "Save" at bounding box center [131, 116] width 28 height 10
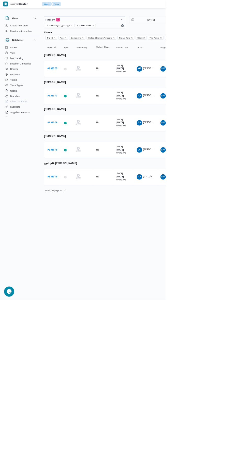
click at [72, 224] on b "# 335578" at bounding box center [78, 225] width 15 height 3
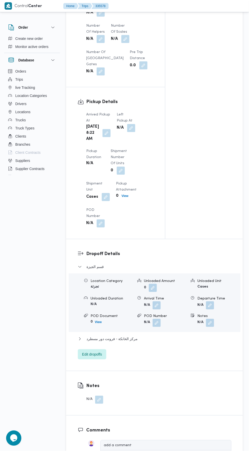
scroll to position [485, 0]
click at [105, 137] on button "button" at bounding box center [106, 133] width 8 height 8
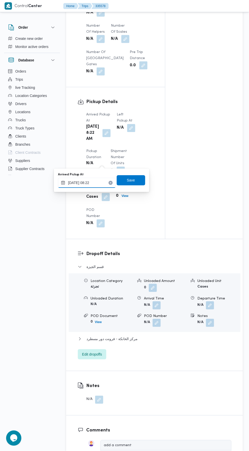
click at [105, 183] on input "[DATE] 08:22" at bounding box center [87, 183] width 58 height 10
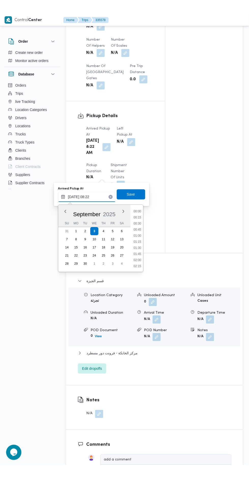
scroll to position [170, 0]
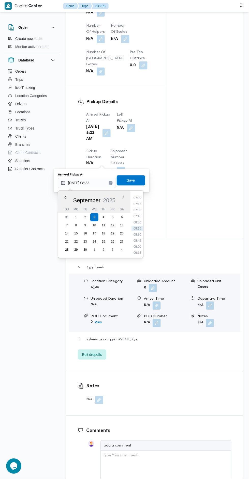
click at [138, 234] on li "08:30" at bounding box center [137, 234] width 12 height 5
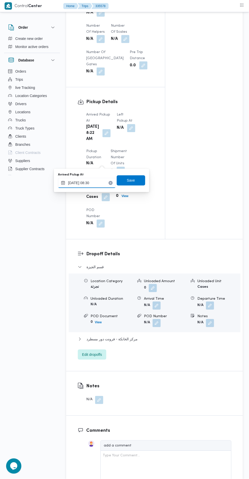
click at [99, 185] on input "[DATE] 08:30" at bounding box center [87, 183] width 58 height 10
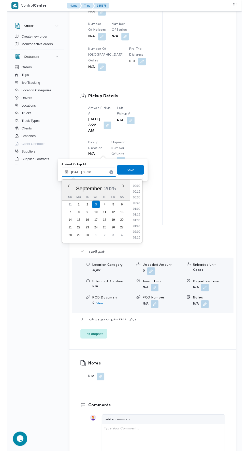
scroll to position [176, 0]
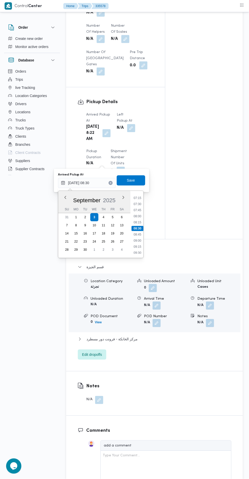
click at [141, 234] on li "08:45" at bounding box center [137, 234] width 12 height 5
type input "[DATE] 08:45"
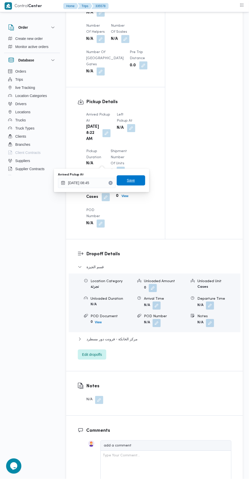
click at [140, 182] on span "Save" at bounding box center [131, 180] width 28 height 10
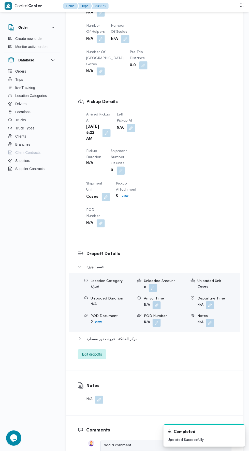
click at [131, 132] on button "button" at bounding box center [131, 128] width 8 height 8
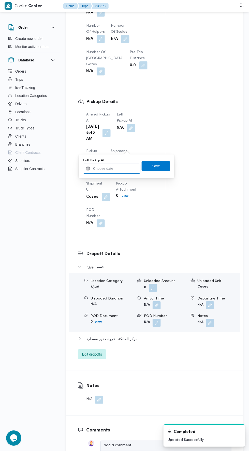
click at [126, 169] on input "Left Pickup At" at bounding box center [112, 169] width 58 height 10
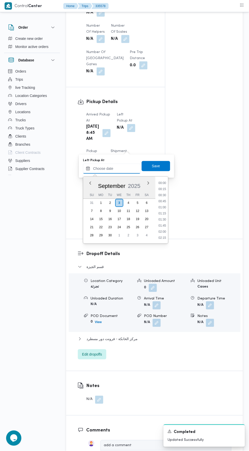
scroll to position [243, 0]
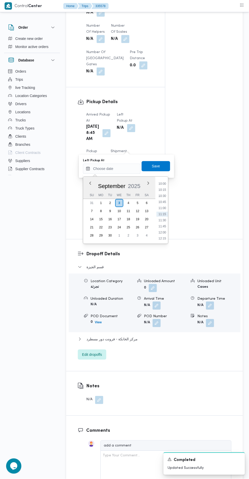
click at [165, 179] on div "Time 00:00 00:15 00:30 00:45 01:00 01:15 01:30 01:45 02:00 02:15 02:30 02:45 03…" at bounding box center [161, 210] width 13 height 67
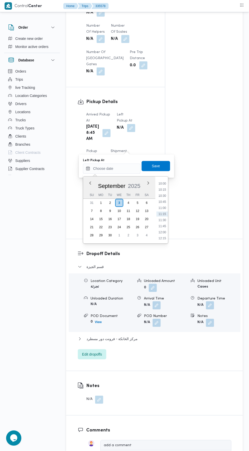
click at [166, 183] on li "10:00" at bounding box center [162, 183] width 12 height 5
type input "[DATE] 10:00"
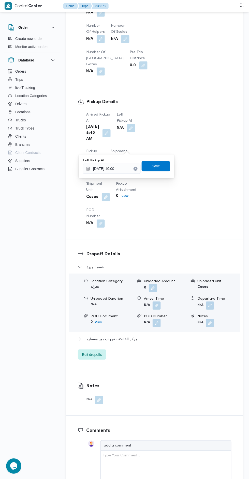
click at [163, 167] on span "Save" at bounding box center [155, 166] width 28 height 10
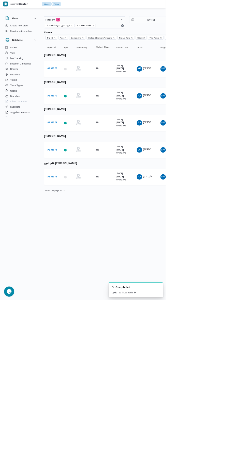
click at [72, 264] on b "# 335576" at bounding box center [78, 265] width 15 height 3
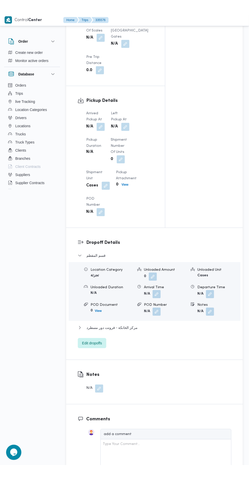
scroll to position [479, 0]
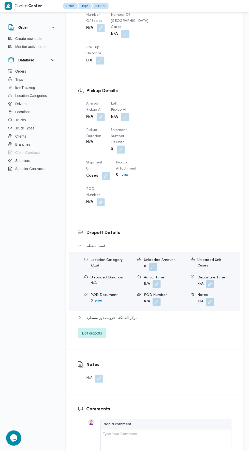
click at [103, 121] on button "button" at bounding box center [100, 117] width 8 height 8
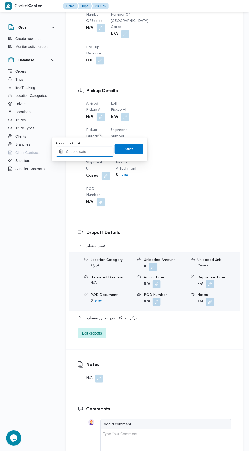
click at [94, 153] on input "Arrived Pickup At" at bounding box center [85, 152] width 58 height 10
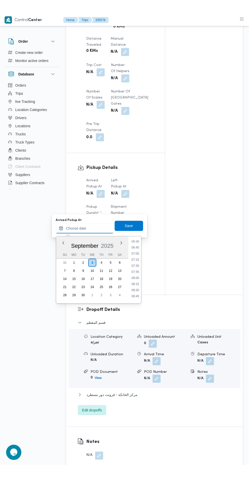
scroll to position [158, 0]
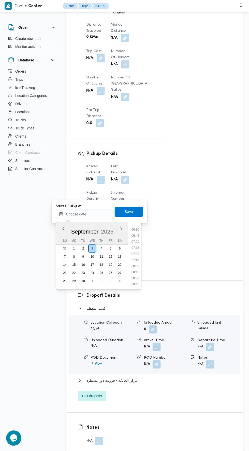
click at [135, 243] on li "07:00" at bounding box center [135, 241] width 12 height 5
type input "[DATE] 07:00"
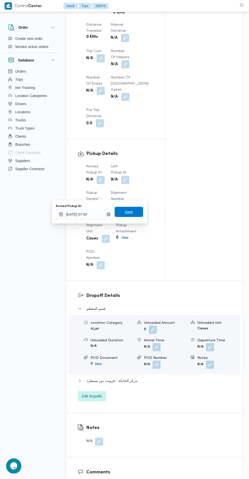
click at [138, 214] on span "Save" at bounding box center [129, 212] width 28 height 10
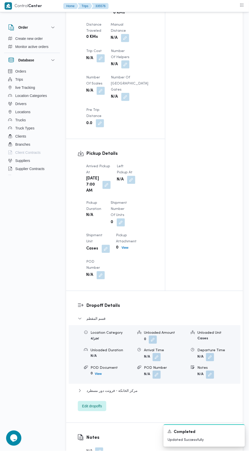
click at [128, 184] on button "button" at bounding box center [131, 180] width 8 height 8
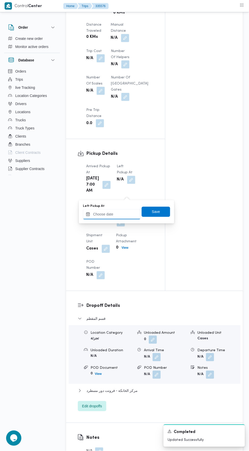
click at [123, 213] on input "Left Pickup At" at bounding box center [112, 215] width 58 height 10
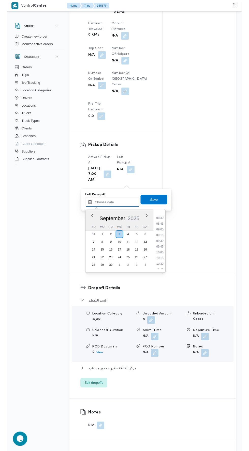
scroll to position [206, 0]
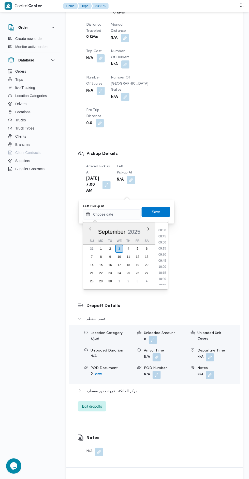
click at [160, 259] on li "09:45" at bounding box center [162, 260] width 12 height 5
type input "[DATE] 09:45"
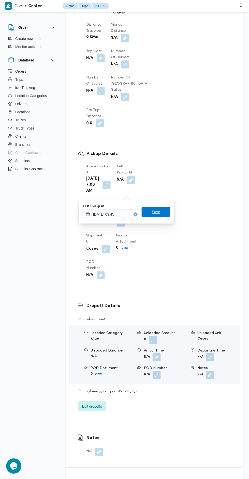
click at [163, 207] on span "Save" at bounding box center [155, 212] width 28 height 10
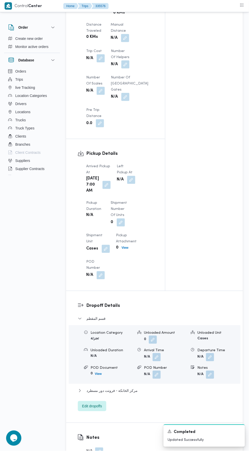
scroll to position [0, 0]
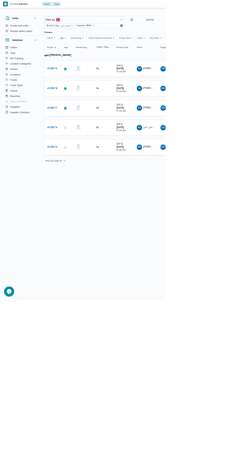
click at [139, 38] on icon "remove selected entity" at bounding box center [140, 39] width 2 height 2
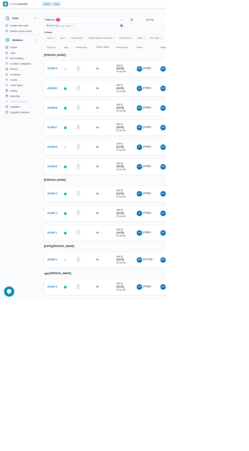
click at [227, 379] on td "Driver RM [DATE][PERSON_NAME]" at bounding box center [219, 391] width 36 height 24
click at [81, 290] on b "# 335573" at bounding box center [78, 291] width 15 height 3
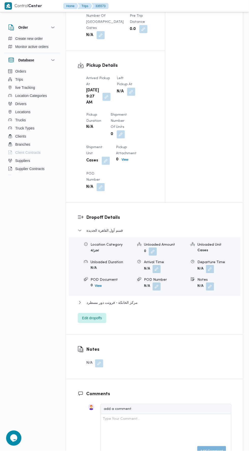
scroll to position [528, 0]
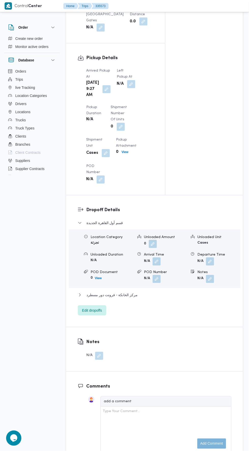
click at [104, 93] on button "button" at bounding box center [106, 89] width 8 height 8
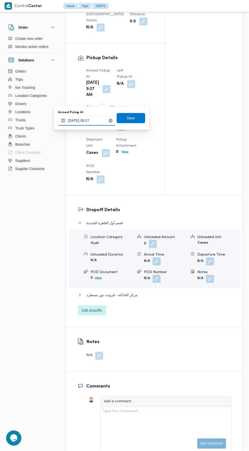
click at [96, 121] on input "[DATE] 09:27" at bounding box center [87, 121] width 58 height 10
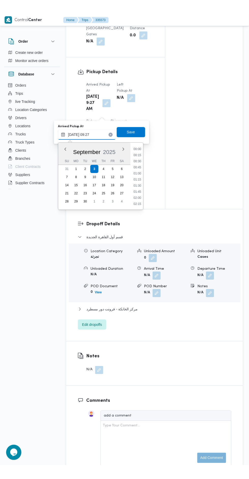
scroll to position [195, 0]
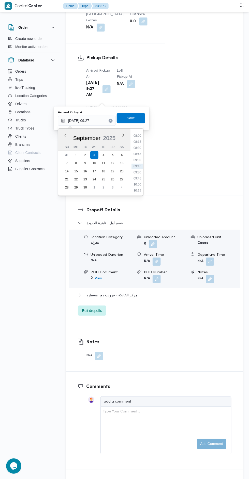
click at [137, 146] on li "08:30" at bounding box center [137, 148] width 12 height 5
type input "[DATE] 08:30"
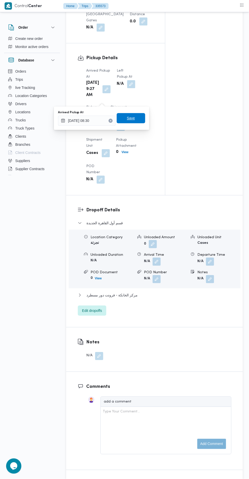
click at [135, 116] on span "Save" at bounding box center [131, 118] width 8 height 6
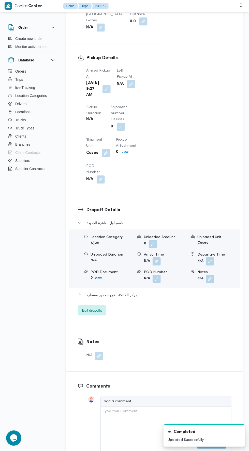
click at [127, 86] on button "button" at bounding box center [131, 84] width 8 height 8
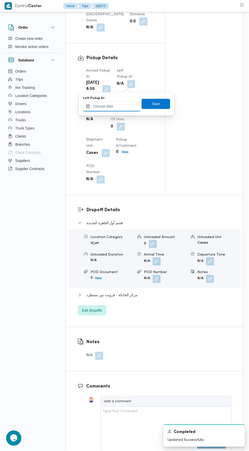
click at [130, 106] on input "Left Pickup At" at bounding box center [112, 107] width 58 height 10
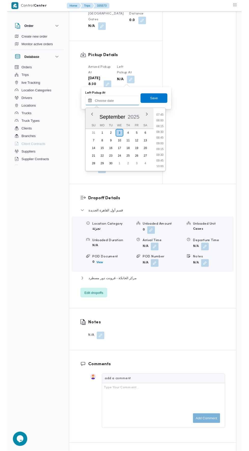
scroll to position [188, 0]
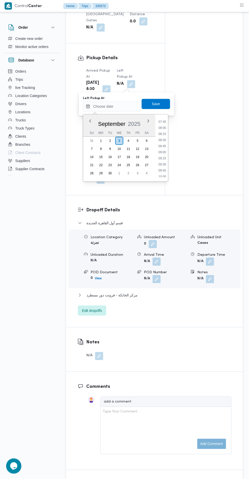
click at [164, 169] on li "09:45" at bounding box center [162, 170] width 12 height 5
type input "[DATE] 09:45"
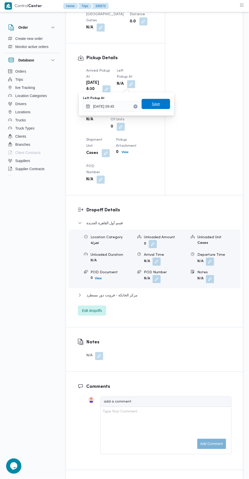
click at [161, 100] on span "Save" at bounding box center [155, 104] width 28 height 10
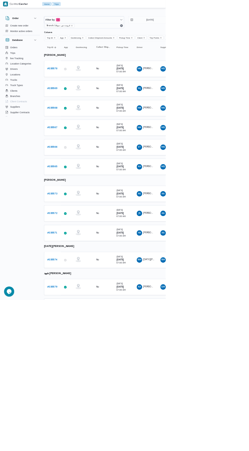
click at [79, 132] on b "# 335569" at bounding box center [78, 132] width 15 height 3
click at [78, 321] on link "# 335572" at bounding box center [78, 321] width 15 height 6
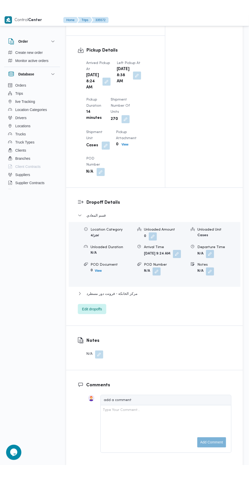
scroll to position [571, 0]
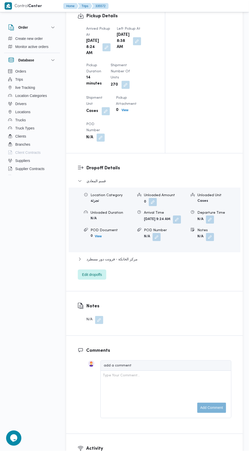
click at [133, 45] on button "button" at bounding box center [137, 41] width 8 height 8
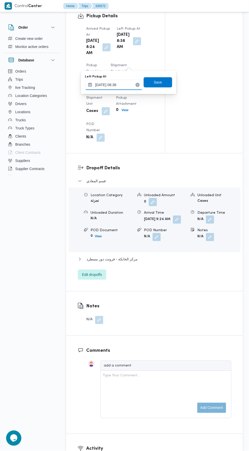
click at [128, 86] on input "[DATE] 08:38" at bounding box center [114, 85] width 58 height 10
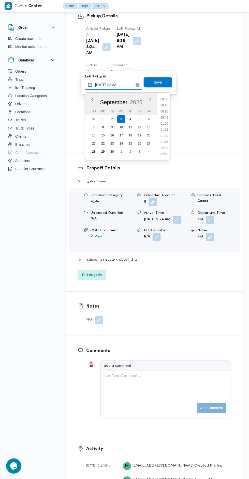
scroll to position [176, 0]
click at [165, 138] on li "08:45" at bounding box center [164, 136] width 12 height 5
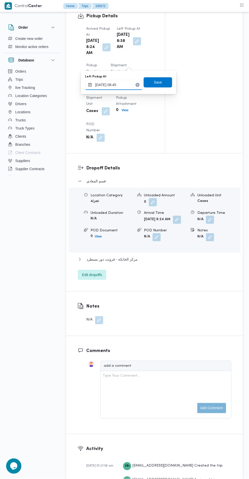
click at [134, 85] on input "[DATE] 08:45" at bounding box center [114, 85] width 58 height 10
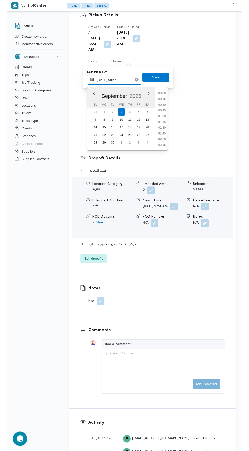
scroll to position [182, 0]
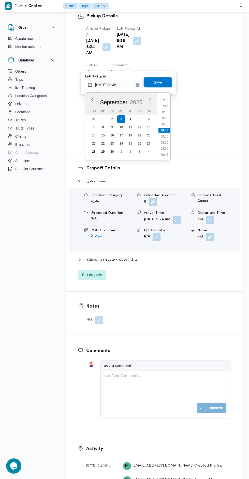
click at [167, 136] on li "09:00" at bounding box center [164, 136] width 12 height 5
type input "[DATE] 09:00"
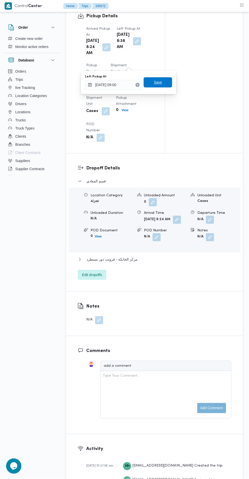
click at [166, 87] on span "Save" at bounding box center [157, 82] width 28 height 10
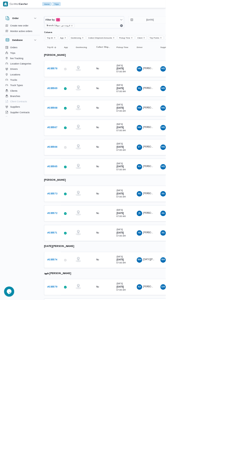
click at [83, 349] on b "# 335571" at bounding box center [78, 350] width 15 height 3
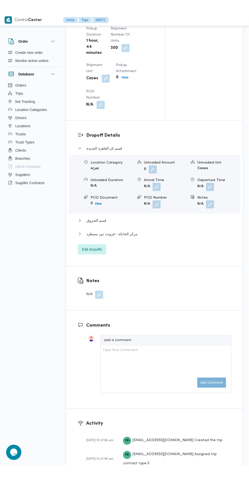
scroll to position [557, 0]
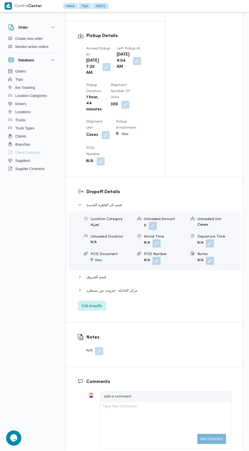
click at [102, 71] on button "button" at bounding box center [106, 67] width 8 height 8
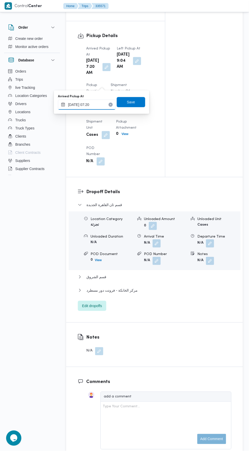
click at [102, 103] on input "[DATE] 07:20" at bounding box center [87, 105] width 58 height 10
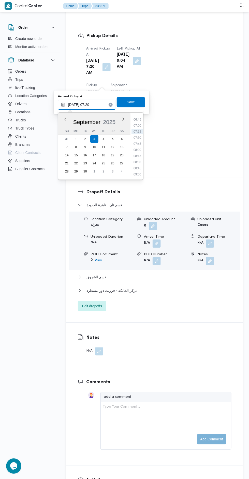
scroll to position [165, 0]
click at [141, 161] on li "08:30" at bounding box center [137, 161] width 12 height 5
type input "[DATE] 08:30"
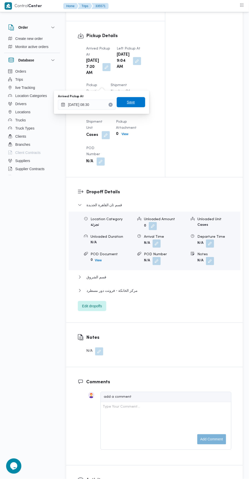
click at [135, 103] on span "Save" at bounding box center [131, 102] width 8 height 6
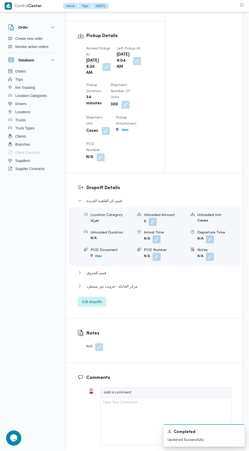
click at [133, 65] on button "button" at bounding box center [137, 61] width 8 height 8
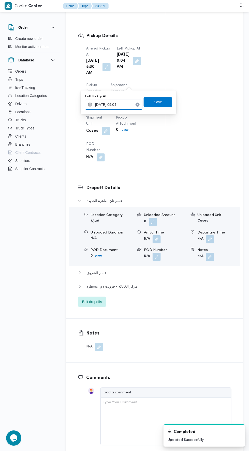
click at [127, 104] on input "[DATE] 09:04" at bounding box center [114, 105] width 58 height 10
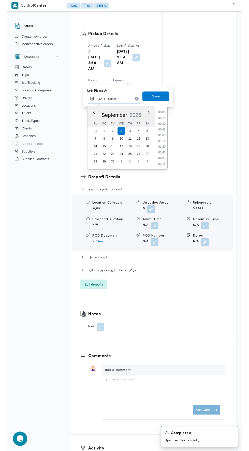
scroll to position [188, 0]
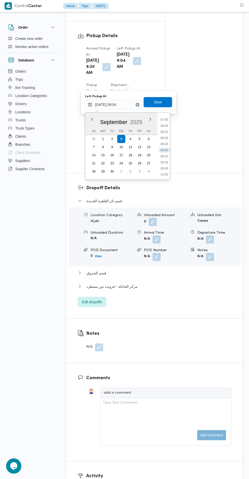
click at [167, 166] on li "09:45" at bounding box center [164, 168] width 12 height 5
type input "[DATE] 09:45"
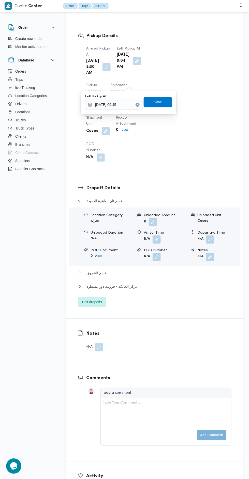
click at [164, 102] on span "Save" at bounding box center [157, 102] width 28 height 10
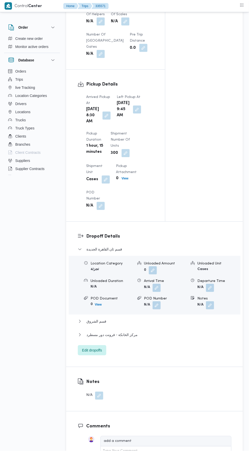
scroll to position [516, 0]
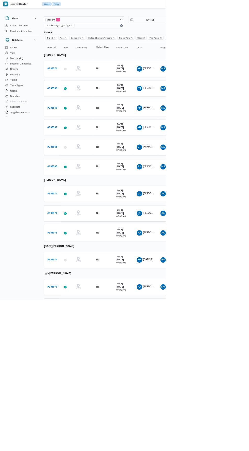
click at [231, 348] on span "[PERSON_NAME]" at bounding box center [229, 349] width 29 height 3
click at [79, 389] on b "# 335574" at bounding box center [78, 390] width 15 height 3
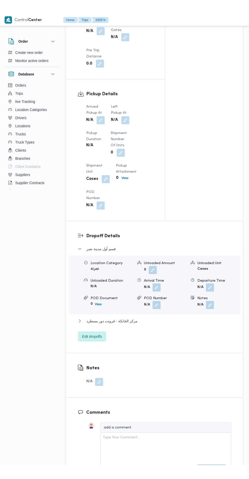
scroll to position [422, 0]
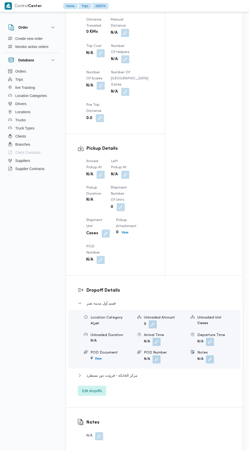
click at [102, 178] on button "button" at bounding box center [100, 175] width 8 height 8
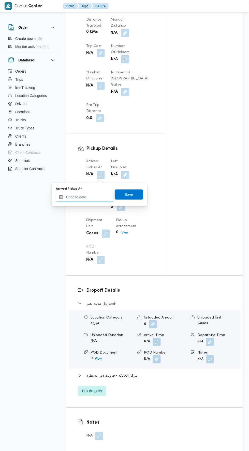
click at [100, 195] on input "Arrived Pickup At" at bounding box center [85, 197] width 58 height 10
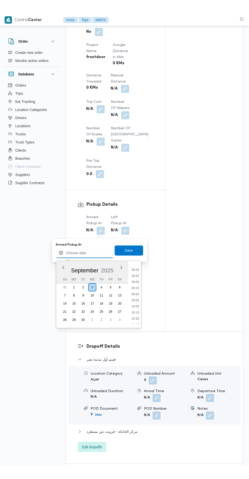
scroll to position [204, 0]
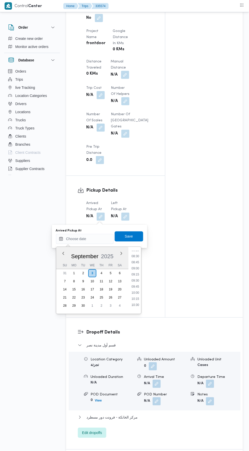
click at [135, 263] on li "08:45" at bounding box center [135, 262] width 12 height 5
type input "[DATE] 08:45"
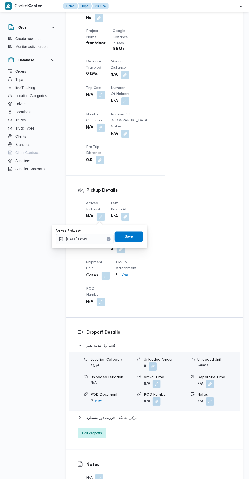
click at [135, 237] on span "Save" at bounding box center [129, 237] width 28 height 10
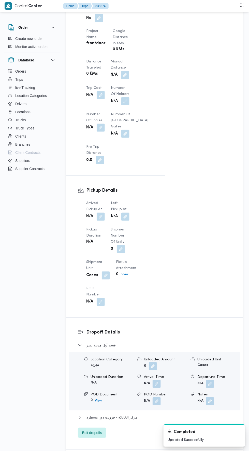
click at [124, 219] on button "button" at bounding box center [125, 217] width 8 height 8
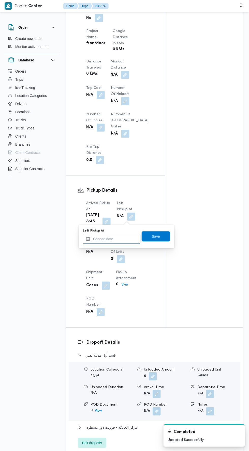
click at [119, 239] on input "Left Pickup At" at bounding box center [112, 239] width 58 height 10
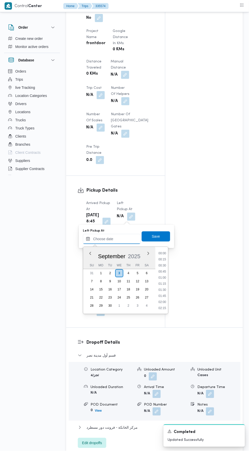
scroll to position [243, 0]
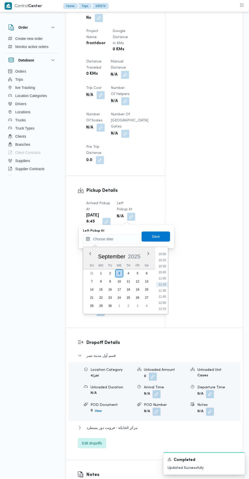
click at [162, 254] on li "10:00" at bounding box center [162, 254] width 12 height 5
type input "[DATE] 10:00"
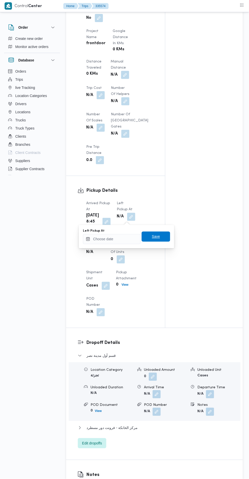
click at [160, 237] on span "Save" at bounding box center [156, 237] width 8 height 6
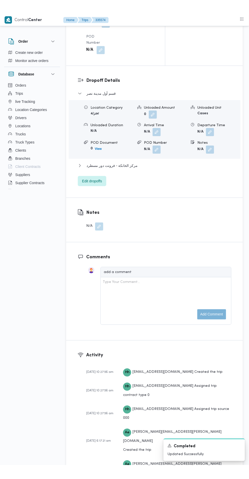
scroll to position [655, 0]
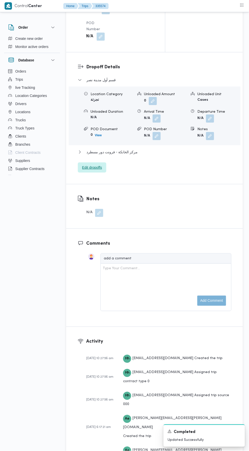
click at [101, 173] on span "Edit dropoffs" at bounding box center [92, 168] width 28 height 10
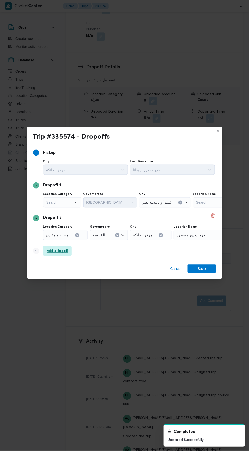
click at [69, 248] on span "Add a dropoff" at bounding box center [57, 251] width 28 height 10
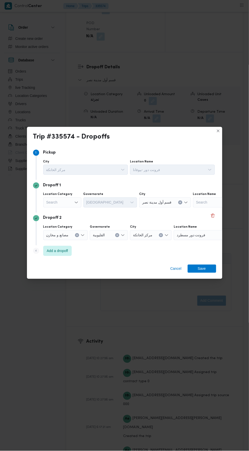
click at [70, 247] on span "Add a dropoff" at bounding box center [57, 251] width 28 height 10
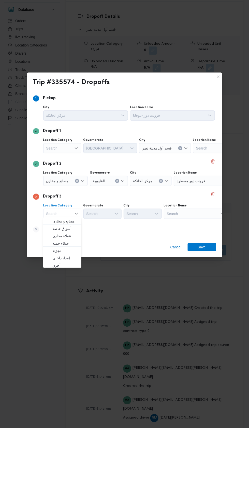
click at [205, 263] on div "Search" at bounding box center [195, 264] width 63 height 10
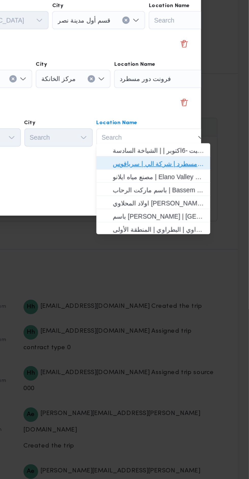
click at [211, 281] on span "فرونت دور مسطرد | شركة الي | سرياقوس" at bounding box center [198, 279] width 51 height 6
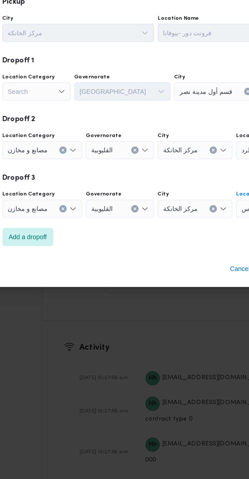
click at [77, 232] on div "مصانع و مخازن" at bounding box center [65, 232] width 45 height 10
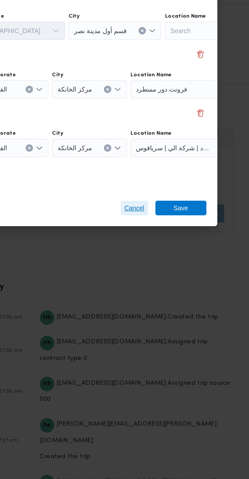
click at [178, 297] on span "Cancel" at bounding box center [175, 298] width 11 height 6
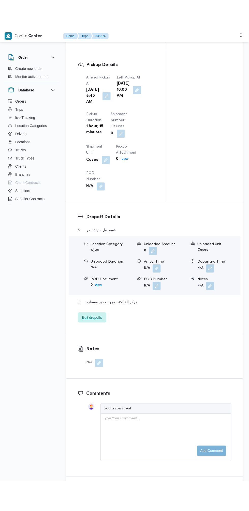
scroll to position [537, 0]
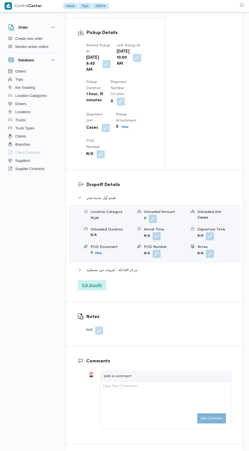
click at [104, 291] on span "Edit dropoffs" at bounding box center [92, 286] width 28 height 10
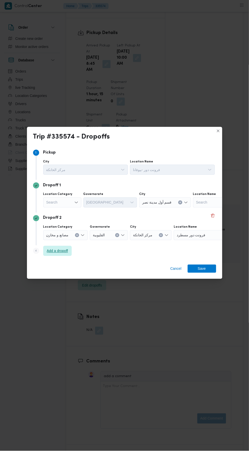
click at [63, 254] on span "Add a dropoff" at bounding box center [57, 251] width 21 height 6
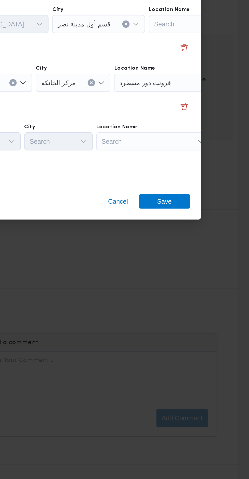
click at [195, 263] on div "Search" at bounding box center [195, 264] width 63 height 10
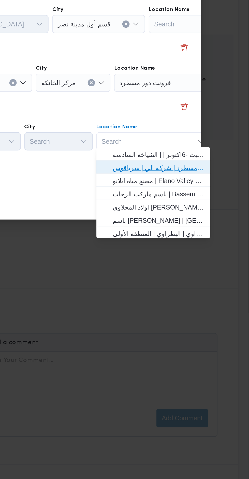
click at [201, 279] on span "فرونت دور مسطرد | شركة الي | سرياقوس" at bounding box center [198, 279] width 51 height 6
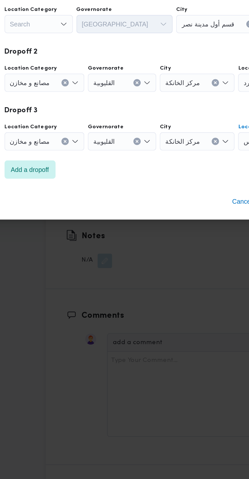
click at [76, 231] on icon "Clear input" at bounding box center [77, 232] width 2 height 2
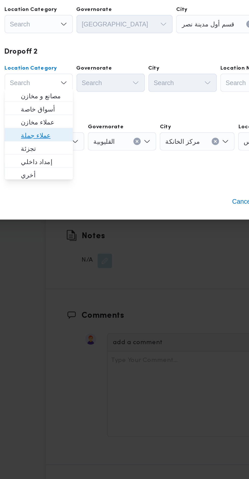
click at [72, 264] on span "عملاء جملة" at bounding box center [65, 261] width 26 height 6
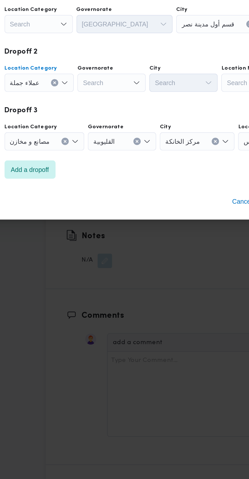
click at [107, 229] on div "Search" at bounding box center [103, 232] width 38 height 10
type input "قاه"
click at [109, 239] on span "ال قاه رة" at bounding box center [105, 239] width 26 height 6
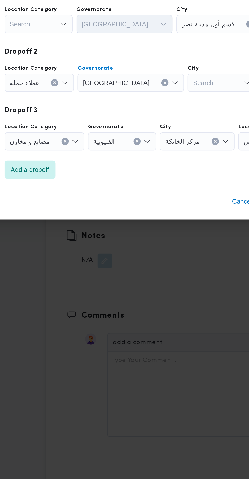
click at [145, 230] on div "Search" at bounding box center [164, 232] width 38 height 10
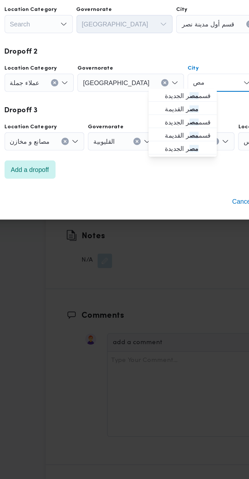
type input "مص"
click at [149, 239] on mark "مص" at bounding box center [148, 239] width 5 height 4
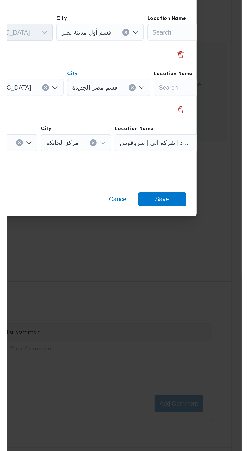
scroll to position [537, 0]
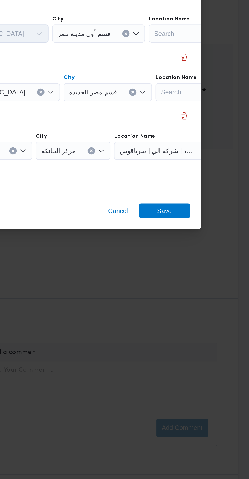
click at [208, 294] on span "Save" at bounding box center [201, 298] width 28 height 8
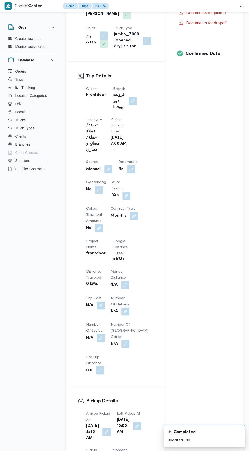
scroll to position [0, 0]
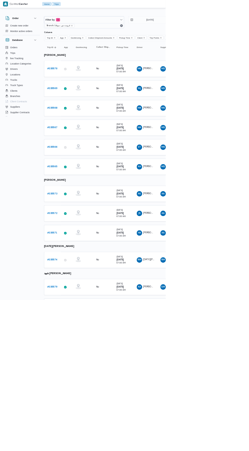
click at [221, 430] on span "AA [PERSON_NAME]" at bounding box center [218, 432] width 26 height 8
click at [233, 104] on div "MK [PERSON_NAME] [PERSON_NAME]" at bounding box center [218, 104] width 30 height 12
click at [226, 160] on span "[PERSON_NAME]" at bounding box center [229, 161] width 29 height 3
click at [79, 161] on b "# 335568" at bounding box center [78, 162] width 15 height 3
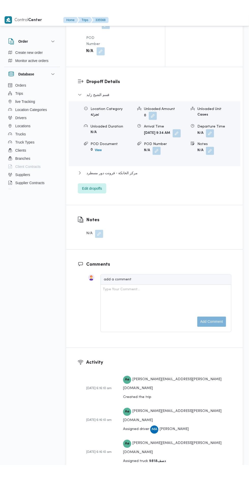
scroll to position [668, 0]
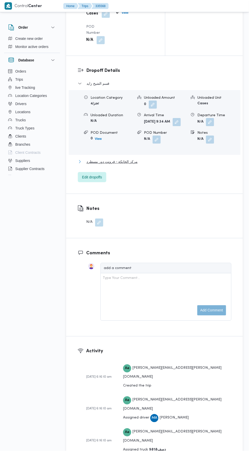
click at [93, 165] on span "مركز الخانكة - فرونت دور مسطرد" at bounding box center [111, 162] width 51 height 6
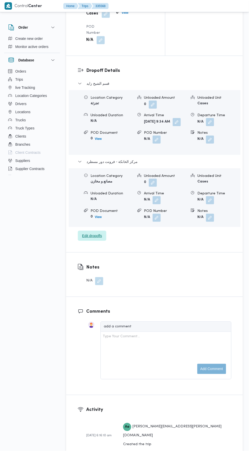
click at [98, 239] on span "Edit dropoffs" at bounding box center [92, 236] width 20 height 6
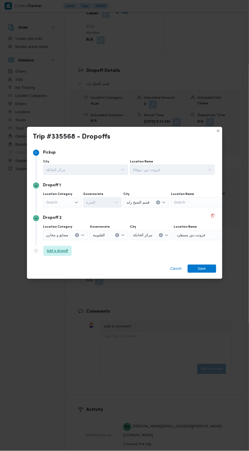
click at [69, 246] on span "Add a dropoff" at bounding box center [57, 251] width 28 height 10
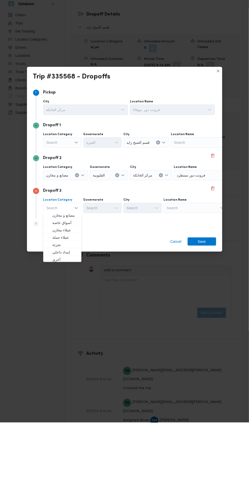
click at [202, 263] on div "Search" at bounding box center [195, 264] width 63 height 10
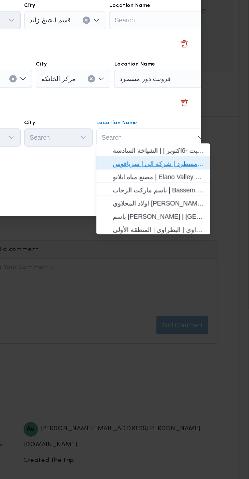
click at [203, 280] on span "فرونت دور مسطرد | شركة الي | سرياقوس" at bounding box center [198, 279] width 51 height 6
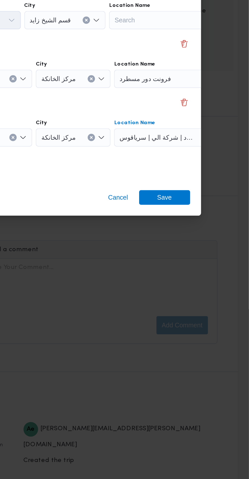
click at [211, 227] on div "فرونت دور مسطرد" at bounding box center [204, 232] width 63 height 10
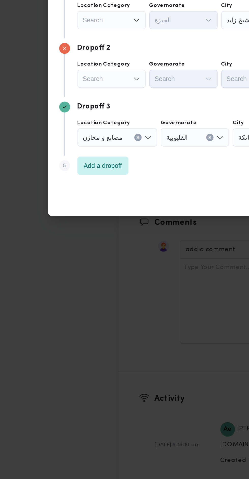
click at [74, 231] on icon "Open list of options" at bounding box center [76, 232] width 4 height 4
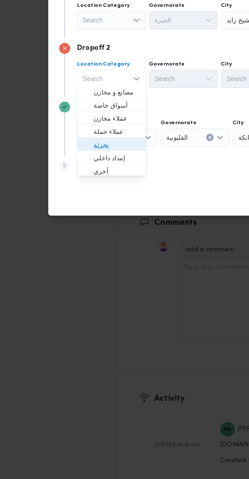
click at [70, 266] on span "تجزئة" at bounding box center [65, 268] width 26 height 6
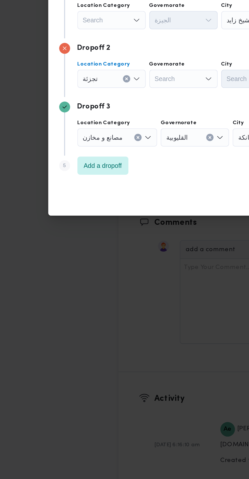
click at [109, 228] on div "Search" at bounding box center [102, 232] width 38 height 10
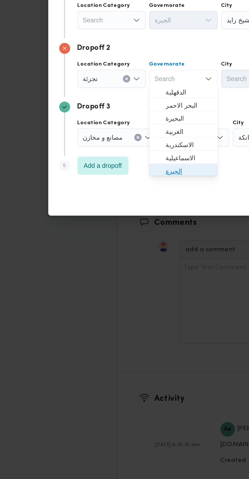
click at [106, 282] on span "الجيزة" at bounding box center [105, 283] width 26 height 6
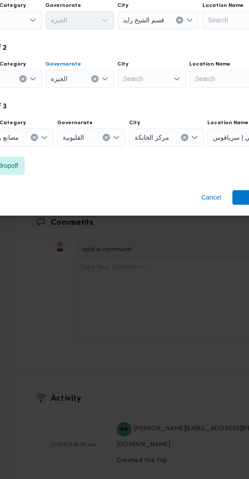
click at [148, 228] on div "Search" at bounding box center [142, 232] width 38 height 10
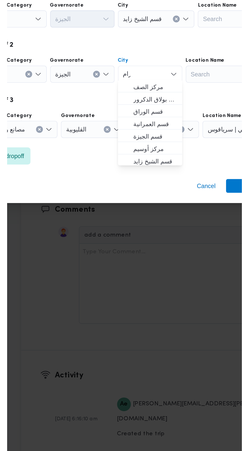
scroll to position [0, 0]
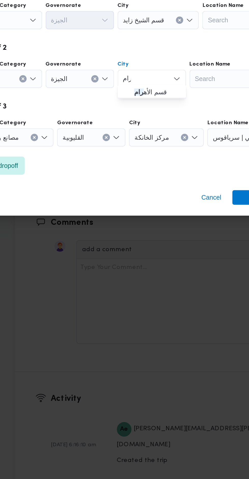
type input "رام"
click at [150, 240] on span "قسم الأه رام" at bounding box center [146, 239] width 26 height 6
click at [191, 295] on span "Save" at bounding box center [201, 298] width 28 height 8
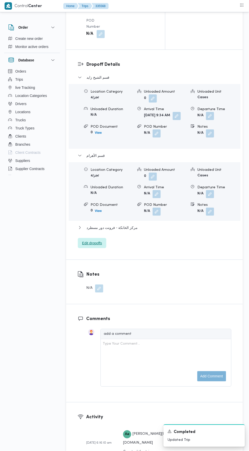
scroll to position [666, 0]
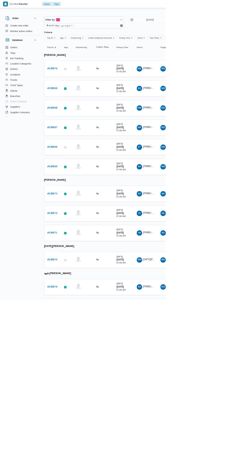
click at [219, 426] on div "AA [PERSON_NAME]" at bounding box center [218, 432] width 30 height 12
click at [225, 430] on span "[PERSON_NAME]" at bounding box center [229, 431] width 29 height 3
click at [82, 430] on b "# 335579" at bounding box center [78, 431] width 15 height 3
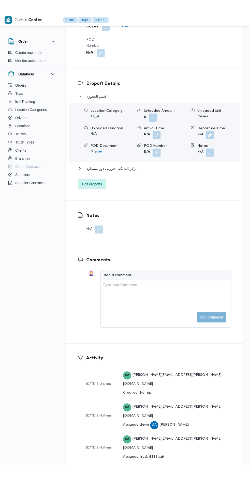
scroll to position [680, 0]
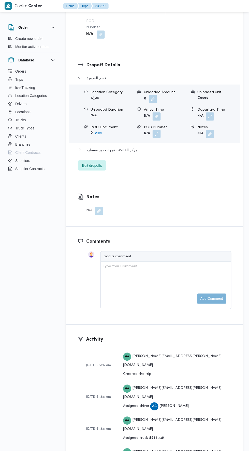
click at [101, 171] on span "Edit dropoffs" at bounding box center [92, 165] width 28 height 10
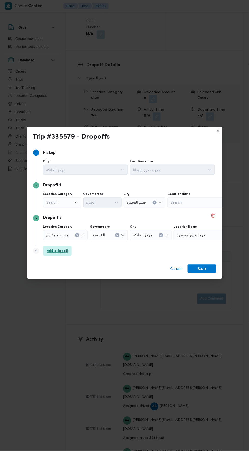
click at [63, 251] on span "Add a dropoff" at bounding box center [57, 251] width 21 height 6
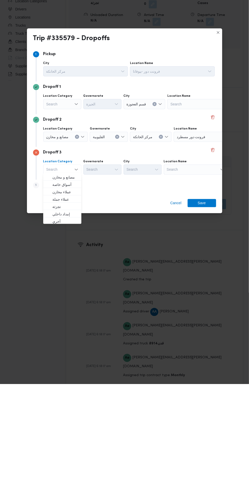
click at [200, 266] on div "Search" at bounding box center [195, 264] width 63 height 10
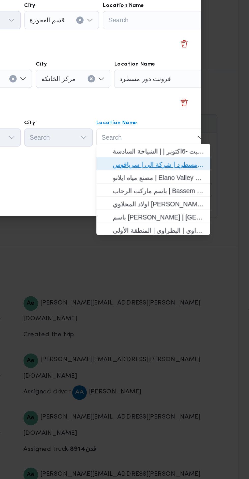
click at [211, 278] on span "فرونت دور مسطرد | شركة الي | سرياقوس" at bounding box center [198, 279] width 51 height 6
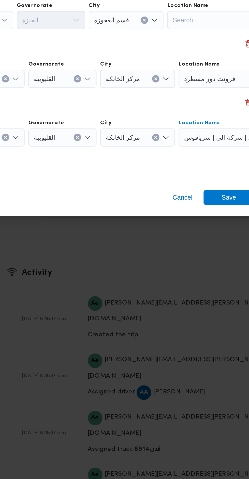
click at [187, 230] on span "فرونت دور مسطرد" at bounding box center [190, 232] width 29 height 6
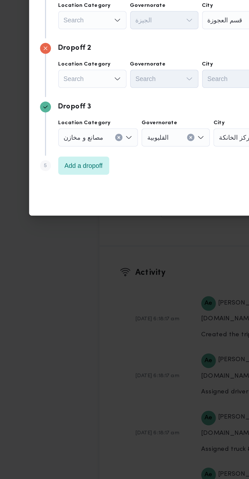
click at [76, 231] on icon "Open list of options" at bounding box center [75, 232] width 3 height 2
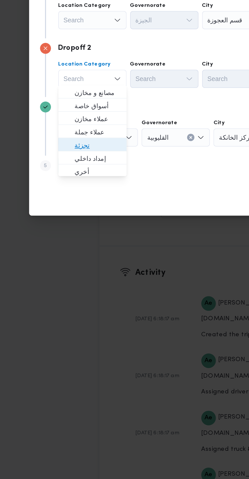
click at [72, 268] on span "تجزئة" at bounding box center [65, 269] width 26 height 6
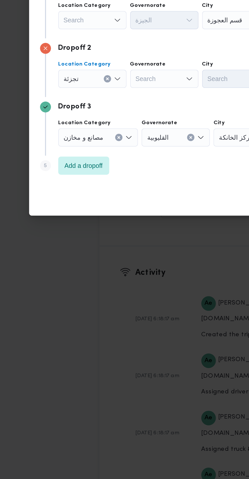
click at [106, 228] on div "Search" at bounding box center [102, 232] width 38 height 10
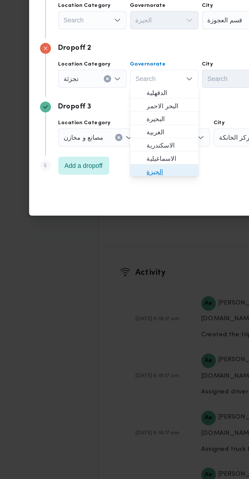
click at [107, 281] on span "الجيزة" at bounding box center [105, 283] width 26 height 6
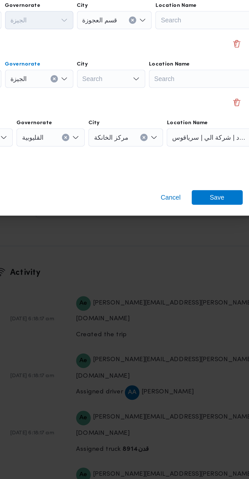
click at [148, 229] on div "Search" at bounding box center [142, 232] width 38 height 10
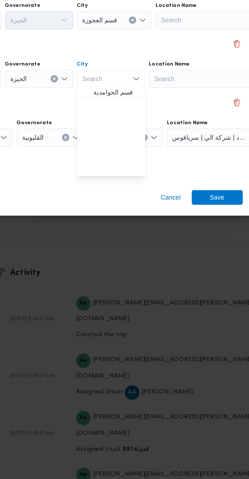
scroll to position [134, 0]
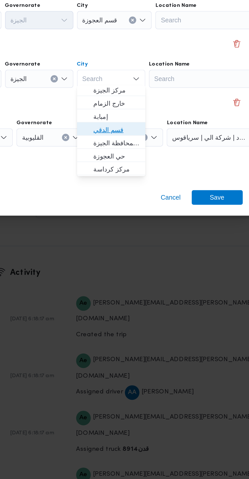
click at [152, 259] on span "قسم الدقي" at bounding box center [146, 260] width 26 height 6
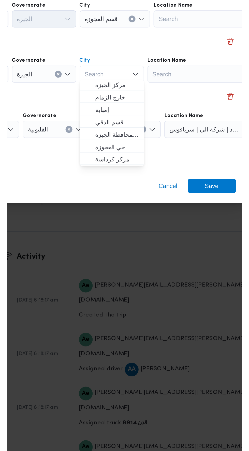
scroll to position [0, 0]
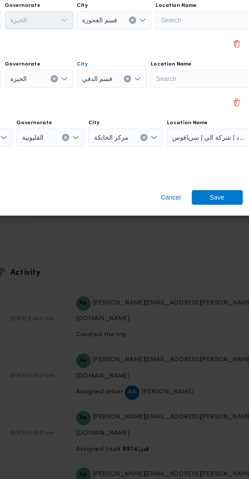
click at [202, 292] on div "Cancel Save" at bounding box center [124, 299] width 195 height 18
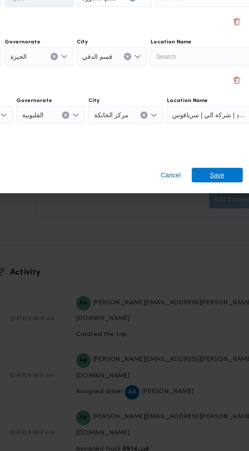
click at [200, 283] on span "Save" at bounding box center [202, 285] width 8 height 8
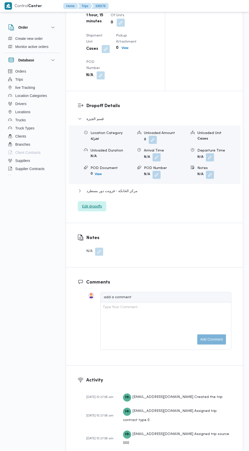
click at [98, 210] on span "Edit dropoffs" at bounding box center [92, 206] width 20 height 6
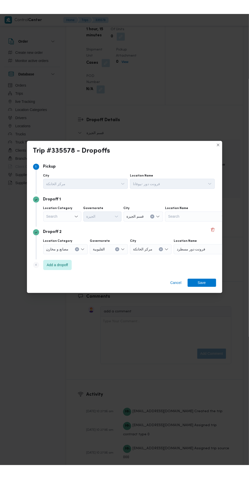
scroll to position [635, 0]
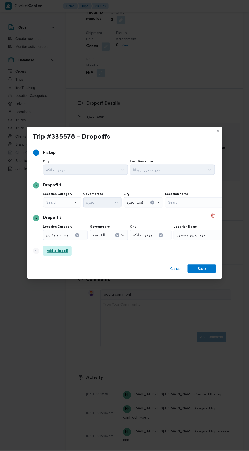
click at [71, 246] on span "Add a dropoff" at bounding box center [57, 251] width 28 height 10
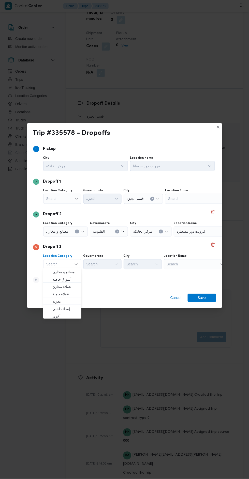
click at [193, 263] on div "Search" at bounding box center [195, 264] width 63 height 10
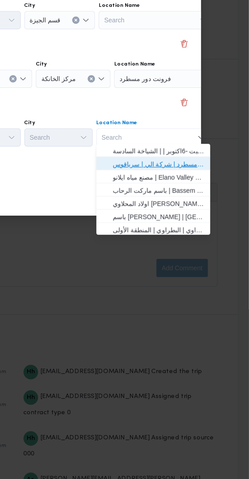
click at [202, 281] on span "فرونت دور مسطرد | شركة الي | سرياقوس" at bounding box center [198, 279] width 51 height 6
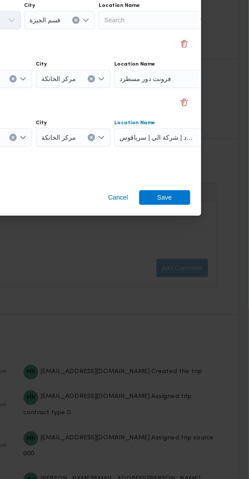
click at [207, 231] on div "فرونت دور مسطرد" at bounding box center [204, 232] width 63 height 10
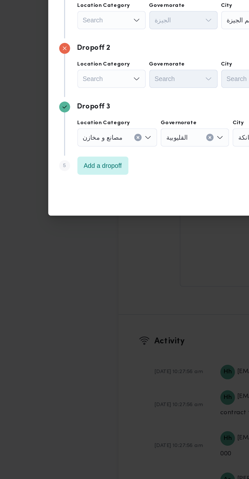
click at [72, 232] on div "Search" at bounding box center [62, 232] width 38 height 10
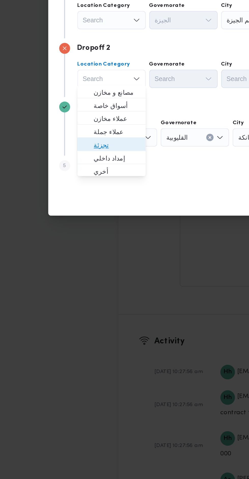
click at [72, 265] on span "تجزئة" at bounding box center [62, 269] width 34 height 8
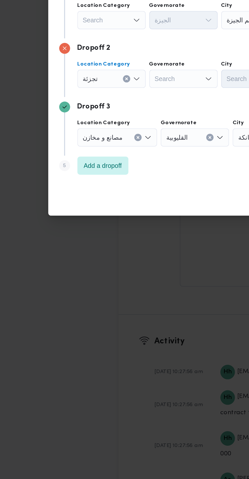
click at [107, 230] on div "Search" at bounding box center [102, 232] width 38 height 10
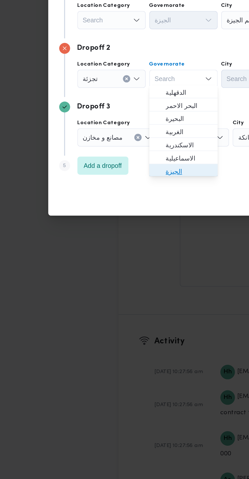
click at [102, 281] on span "الجيزة" at bounding box center [105, 283] width 26 height 6
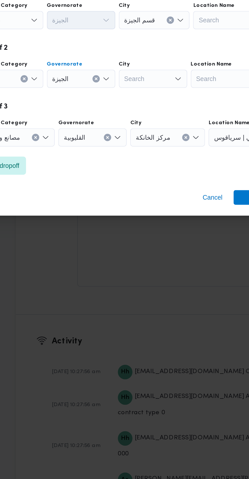
click at [159, 228] on div "Search" at bounding box center [142, 232] width 38 height 10
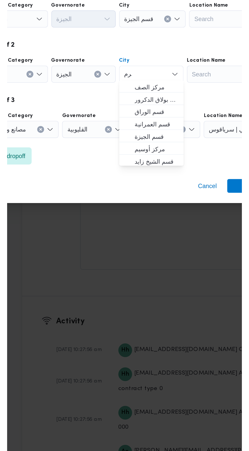
scroll to position [0, 0]
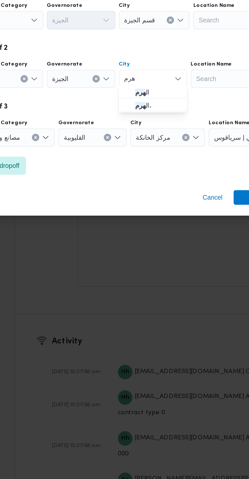
type input "هرم"
click at [149, 242] on span "ال هرم" at bounding box center [146, 239] width 26 height 6
click at [189, 299] on span "Save" at bounding box center [201, 298] width 28 height 8
